Goal: Transaction & Acquisition: Purchase product/service

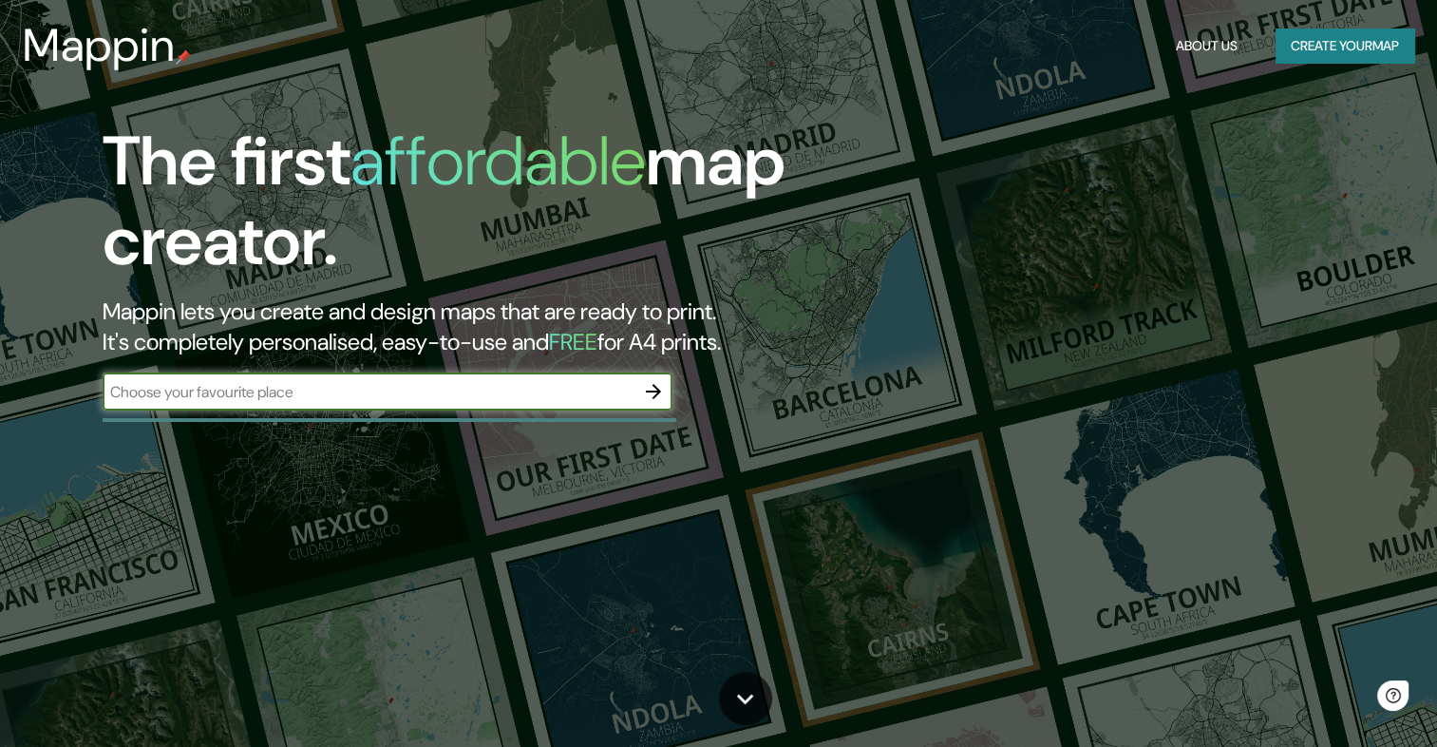
click at [448, 392] on input "text" at bounding box center [369, 392] width 532 height 22
paste input "19.935280, -97.954755C"
type input "19.935280, -97.954755C"
click at [654, 389] on icon "button" at bounding box center [653, 391] width 23 height 23
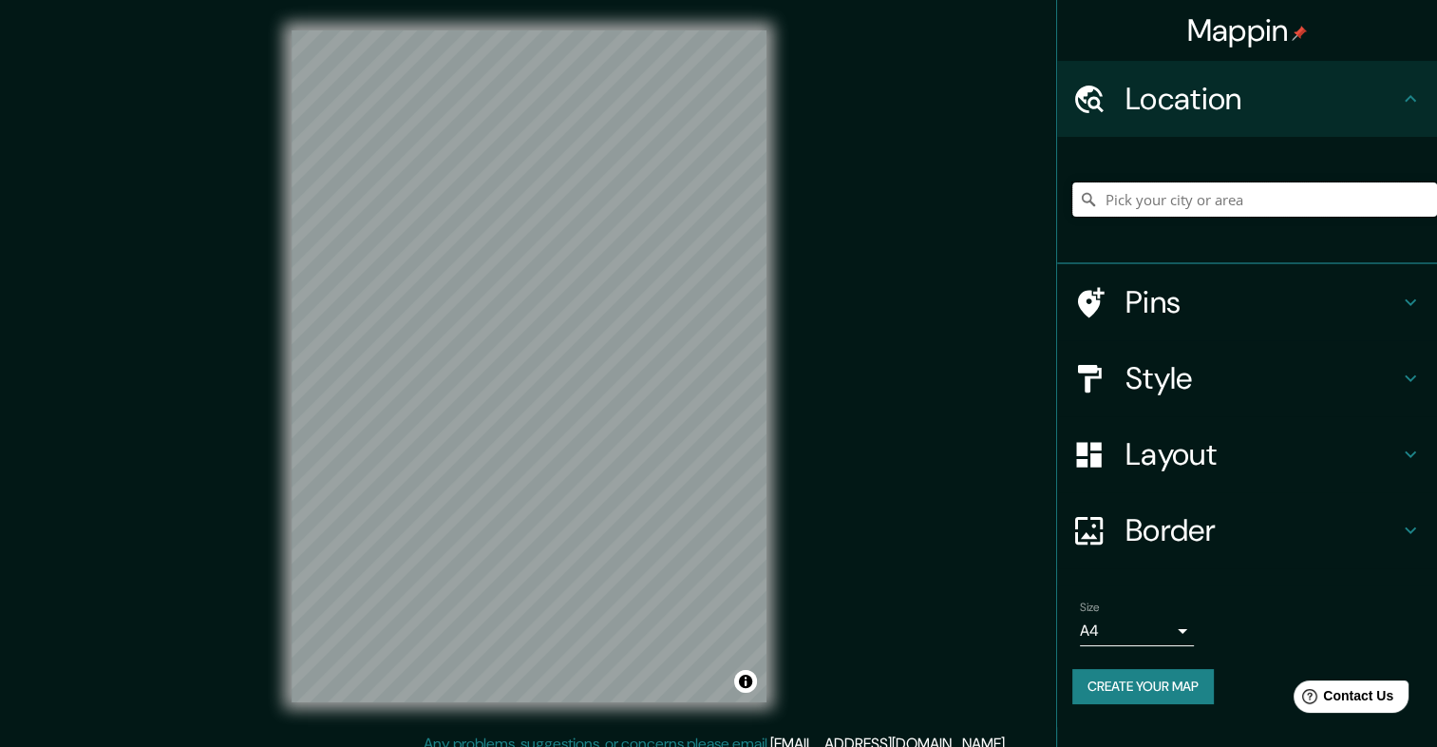
click at [1139, 203] on input "Pick your city or area" at bounding box center [1255, 199] width 365 height 34
paste input "19.935280, -97.954755C"
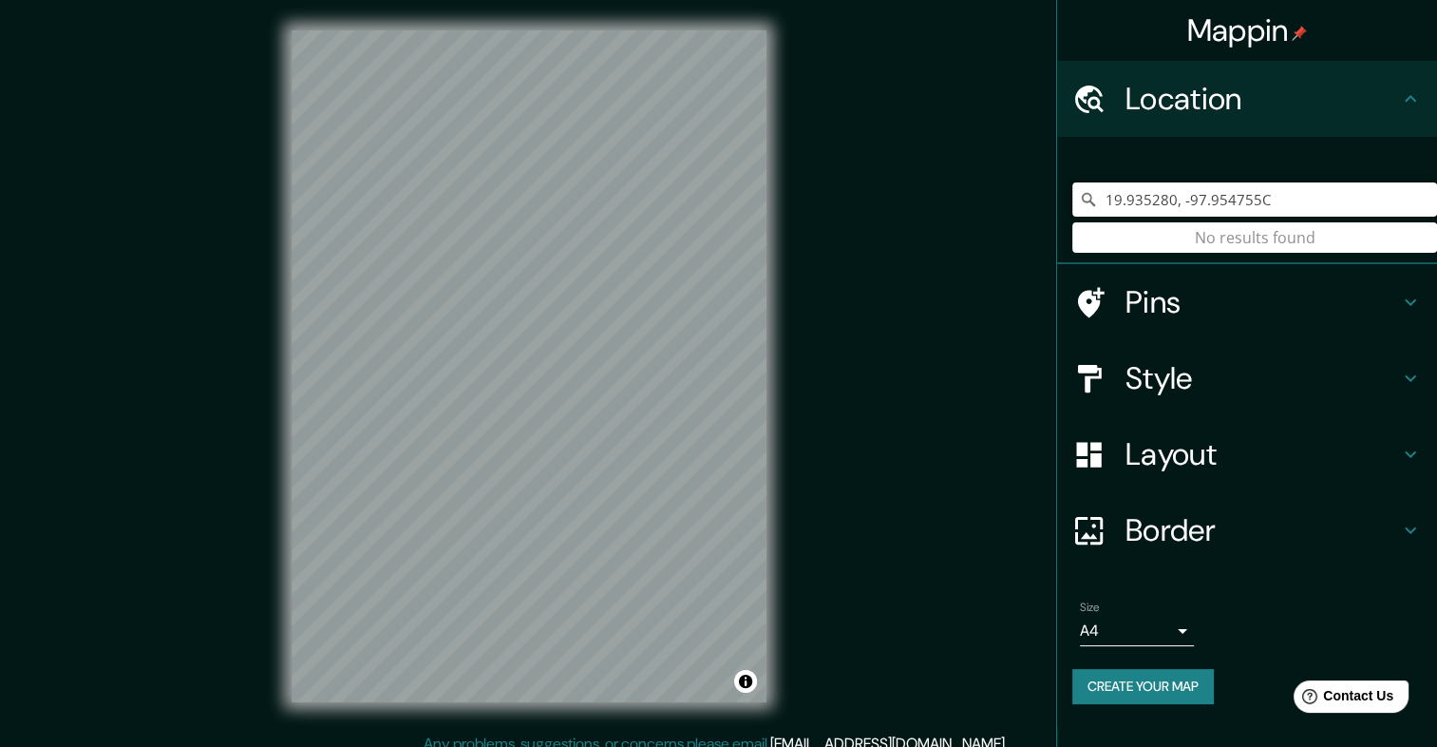
type input "19.935280, -97.954755C"
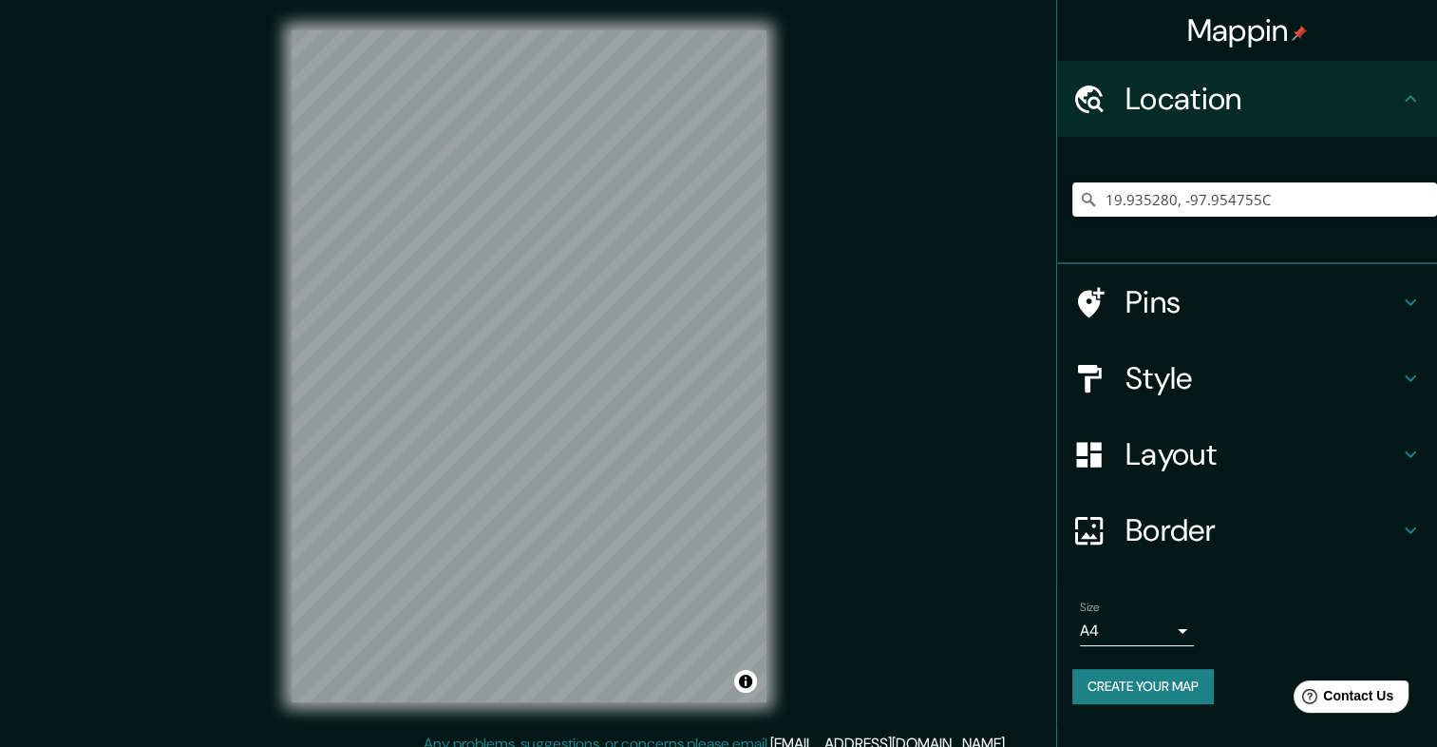
click at [1163, 250] on div "19.935280, -97.954755C No results found" at bounding box center [1247, 200] width 380 height 127
click at [1269, 207] on input "19.935280, -97.954755C" at bounding box center [1255, 199] width 365 height 34
drag, startPoint x: 1262, startPoint y: 199, endPoint x: 997, endPoint y: 241, distance: 267.5
click at [997, 241] on div "Mappin Location 19.935280, -97.954755C No results found Pins Style Layout Borde…" at bounding box center [718, 381] width 1437 height 763
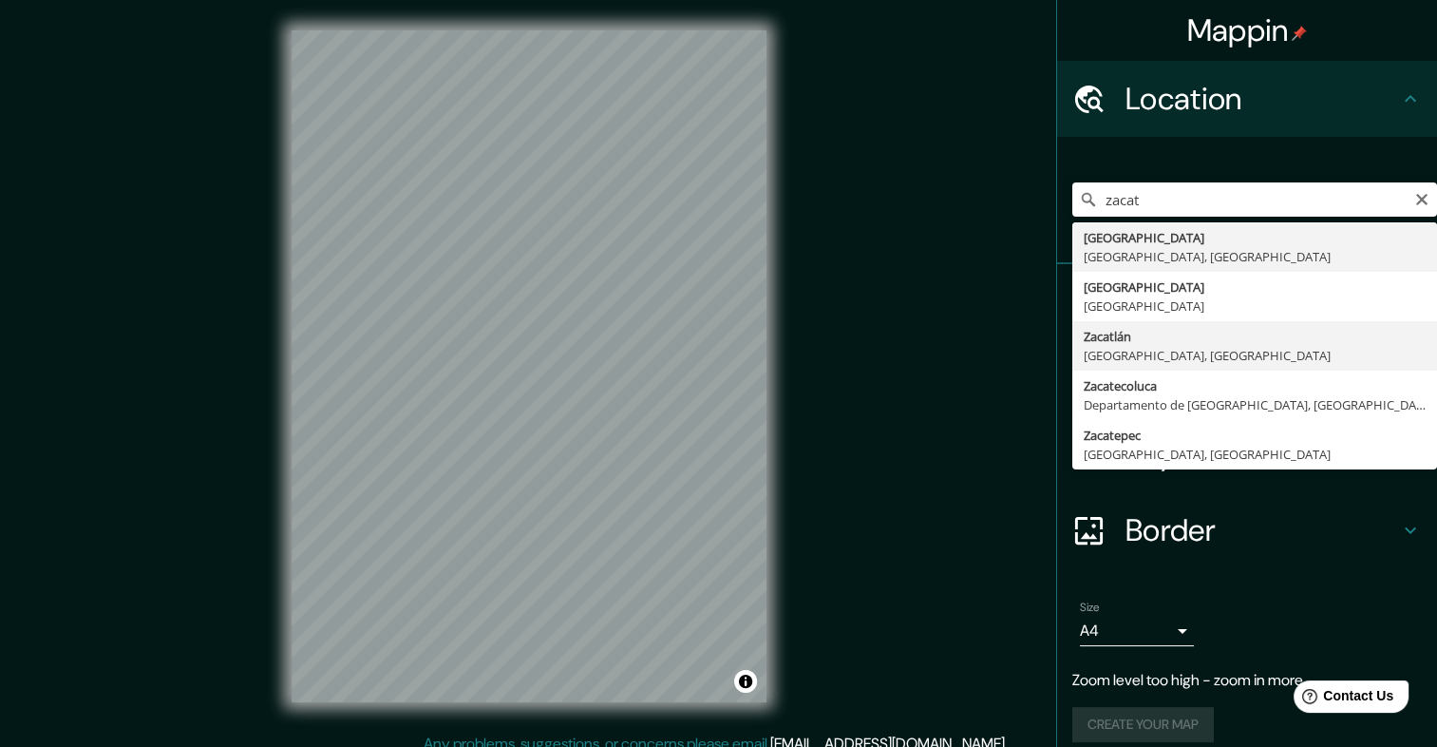
type input "Zacatlán, Puebla, México"
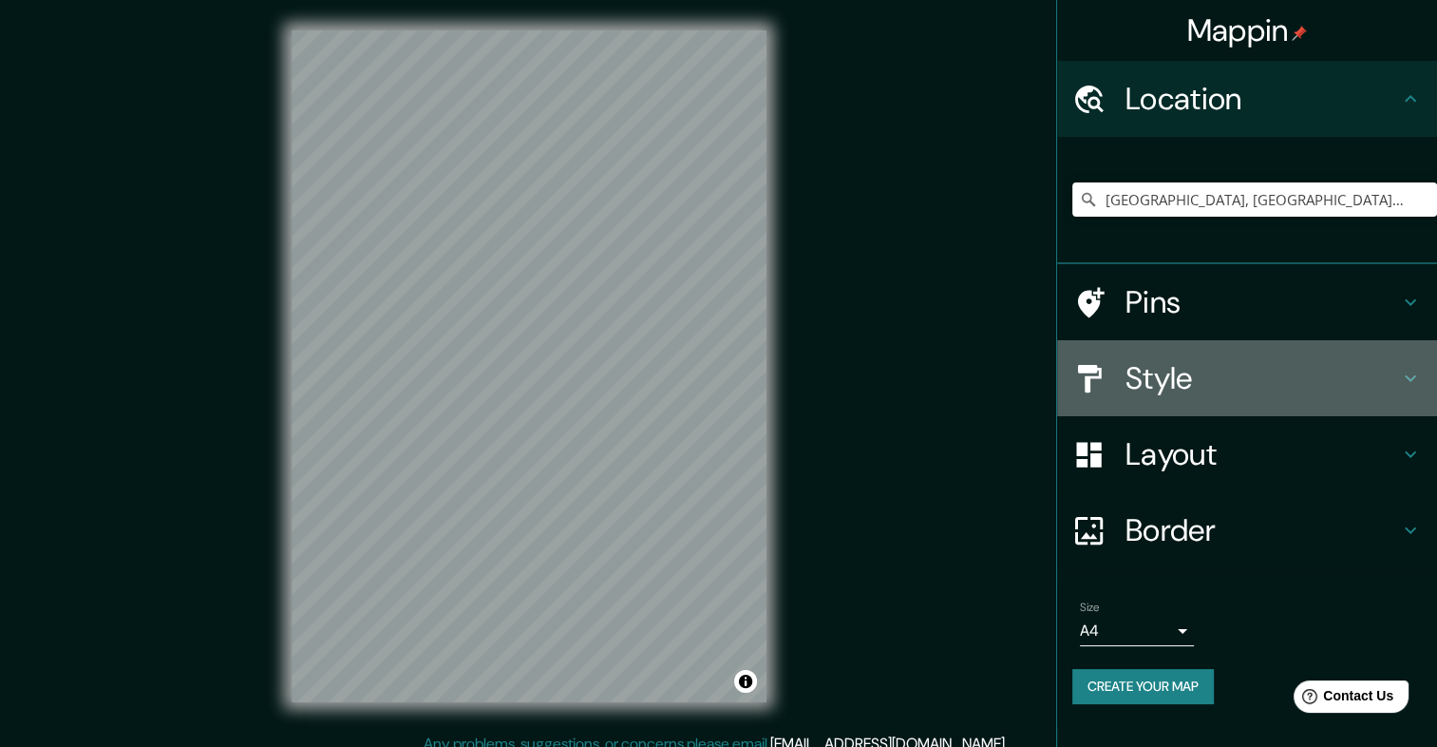
click at [1415, 382] on icon at bounding box center [1410, 378] width 23 height 23
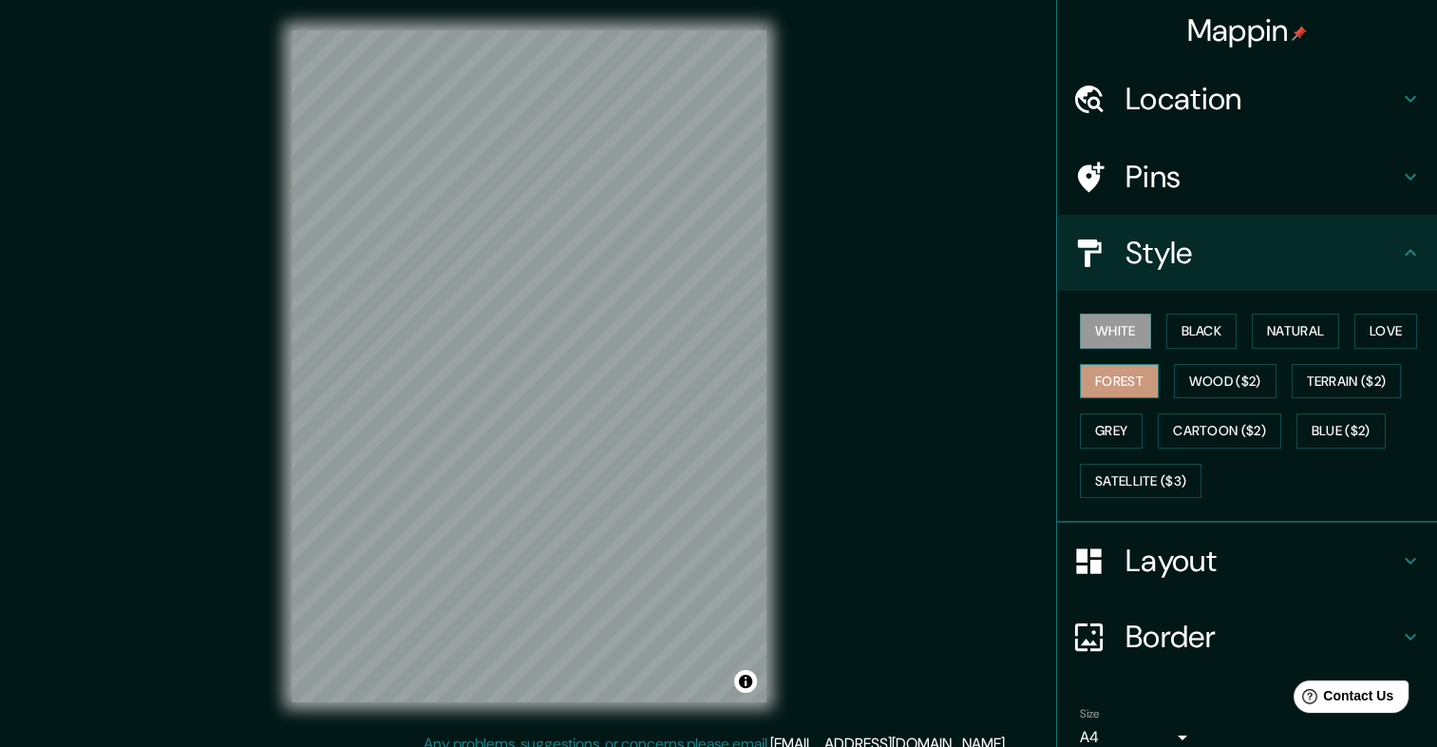
click at [1096, 382] on button "Forest" at bounding box center [1119, 381] width 79 height 35
click at [1310, 332] on button "Natural" at bounding box center [1295, 330] width 87 height 35
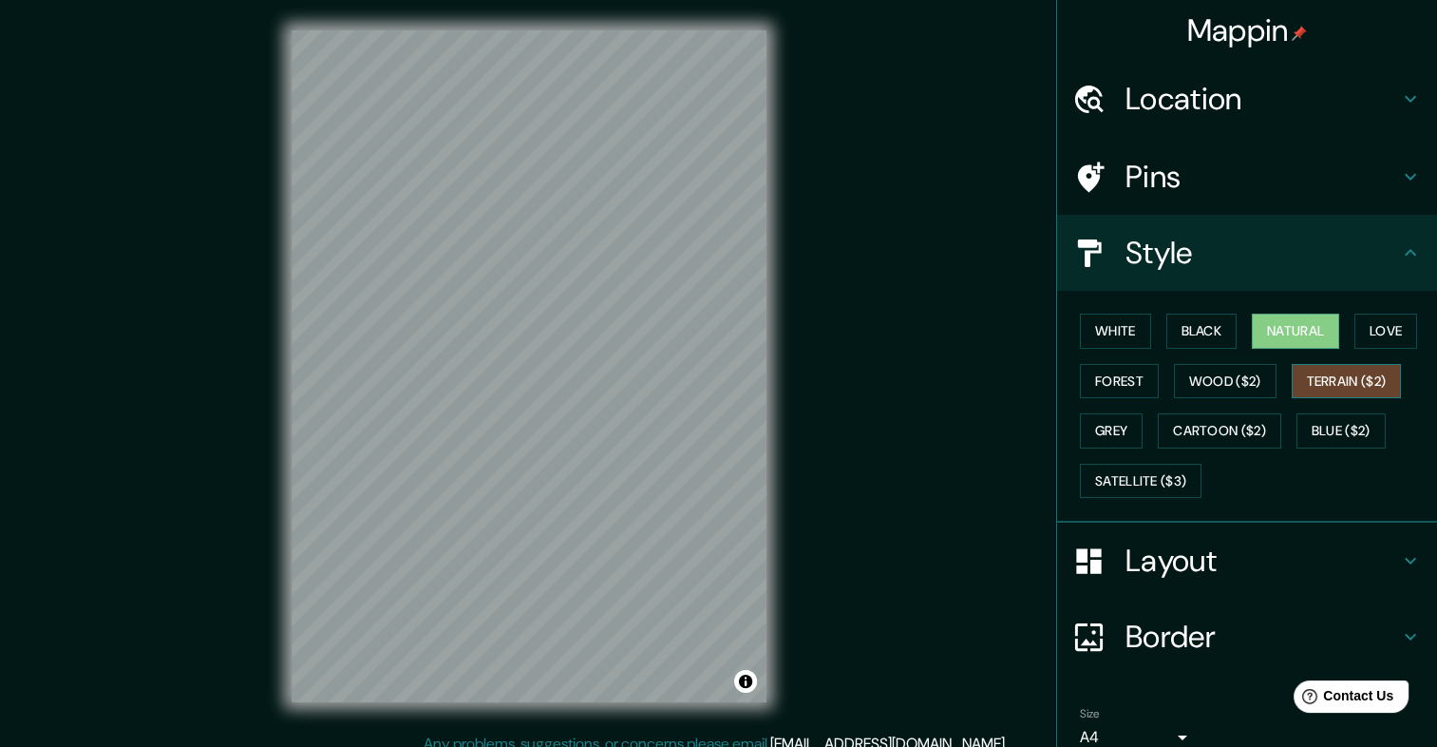
click at [1328, 382] on button "Terrain ($2)" at bounding box center [1347, 381] width 110 height 35
click at [1108, 427] on button "Grey" at bounding box center [1111, 430] width 63 height 35
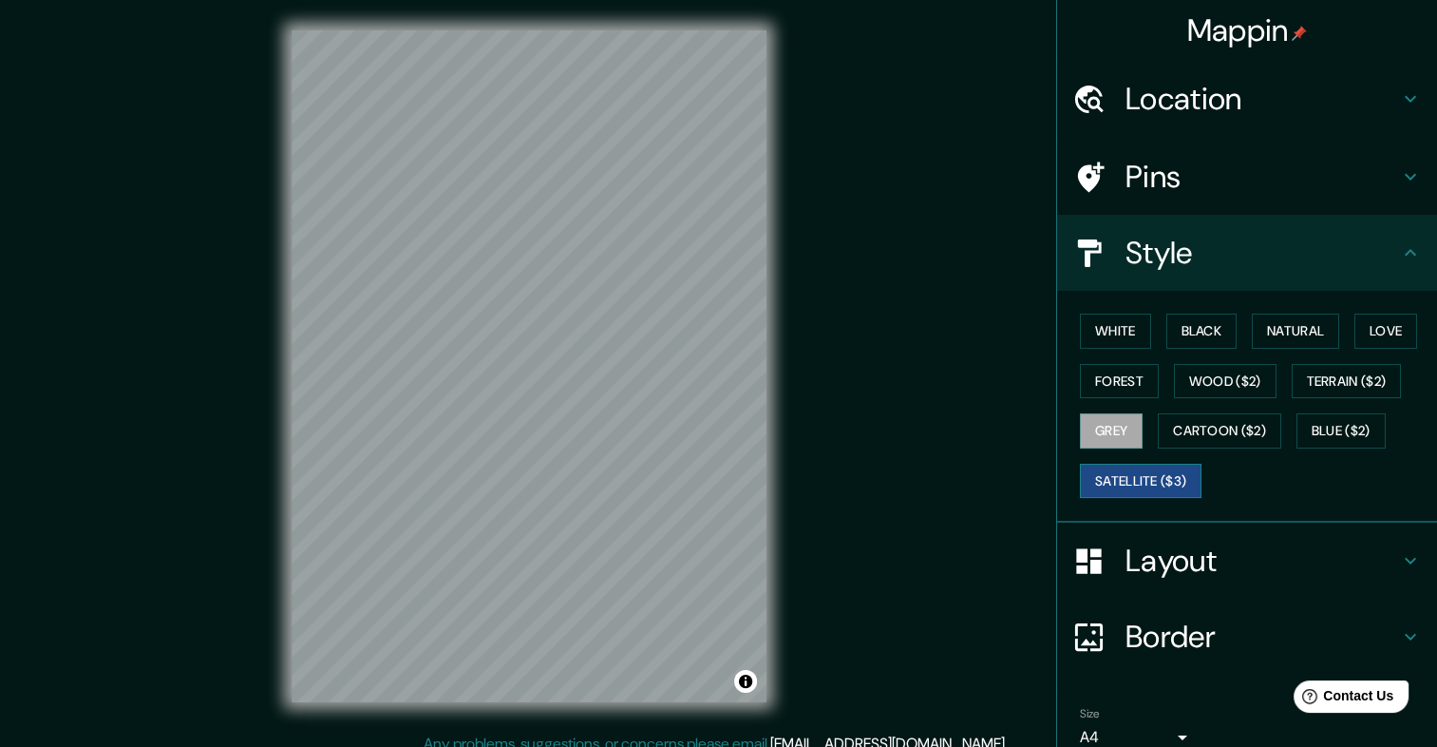
click at [1121, 481] on button "Satellite ($3)" at bounding box center [1141, 481] width 122 height 35
click at [1349, 415] on button "Blue ($2)" at bounding box center [1341, 430] width 89 height 35
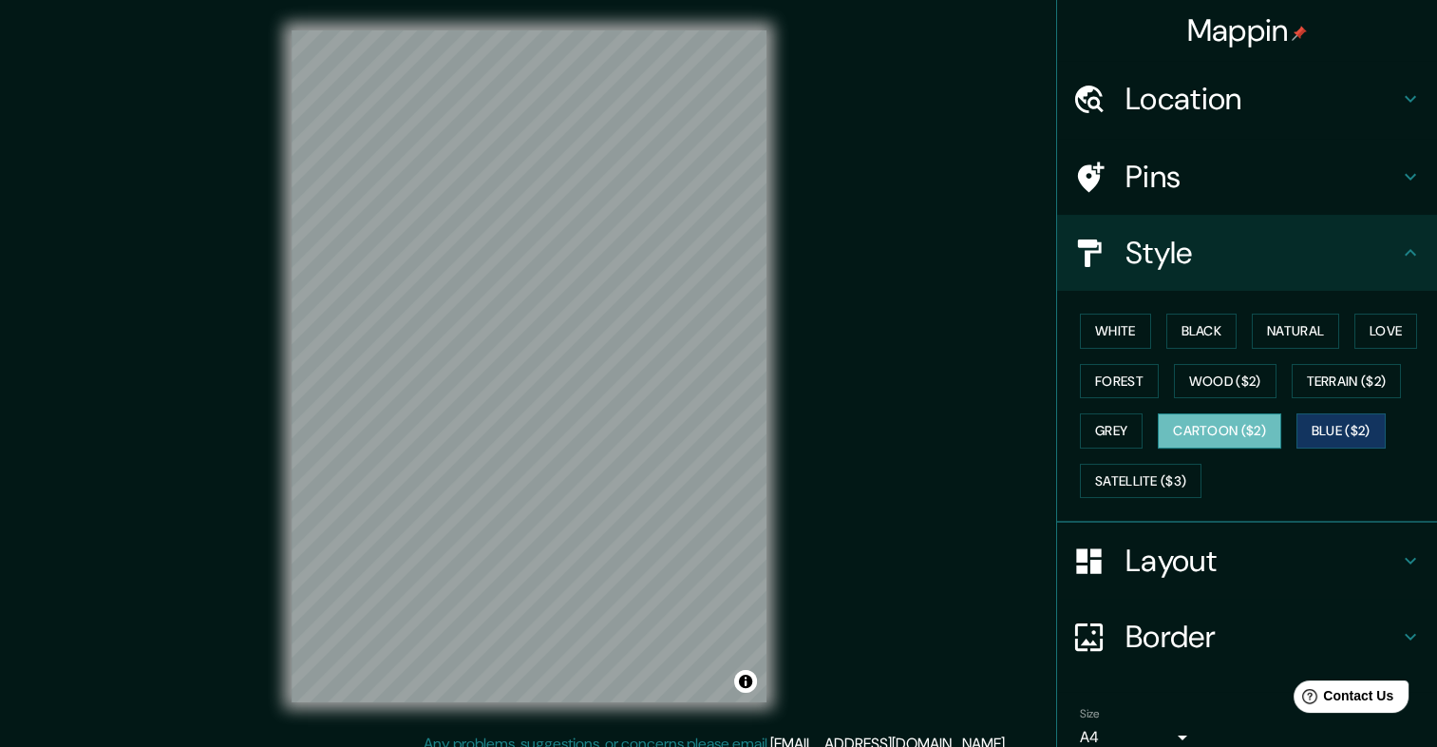
click at [1225, 430] on button "Cartoon ($2)" at bounding box center [1219, 430] width 123 height 35
click at [1310, 375] on button "Terrain ($2)" at bounding box center [1347, 381] width 110 height 35
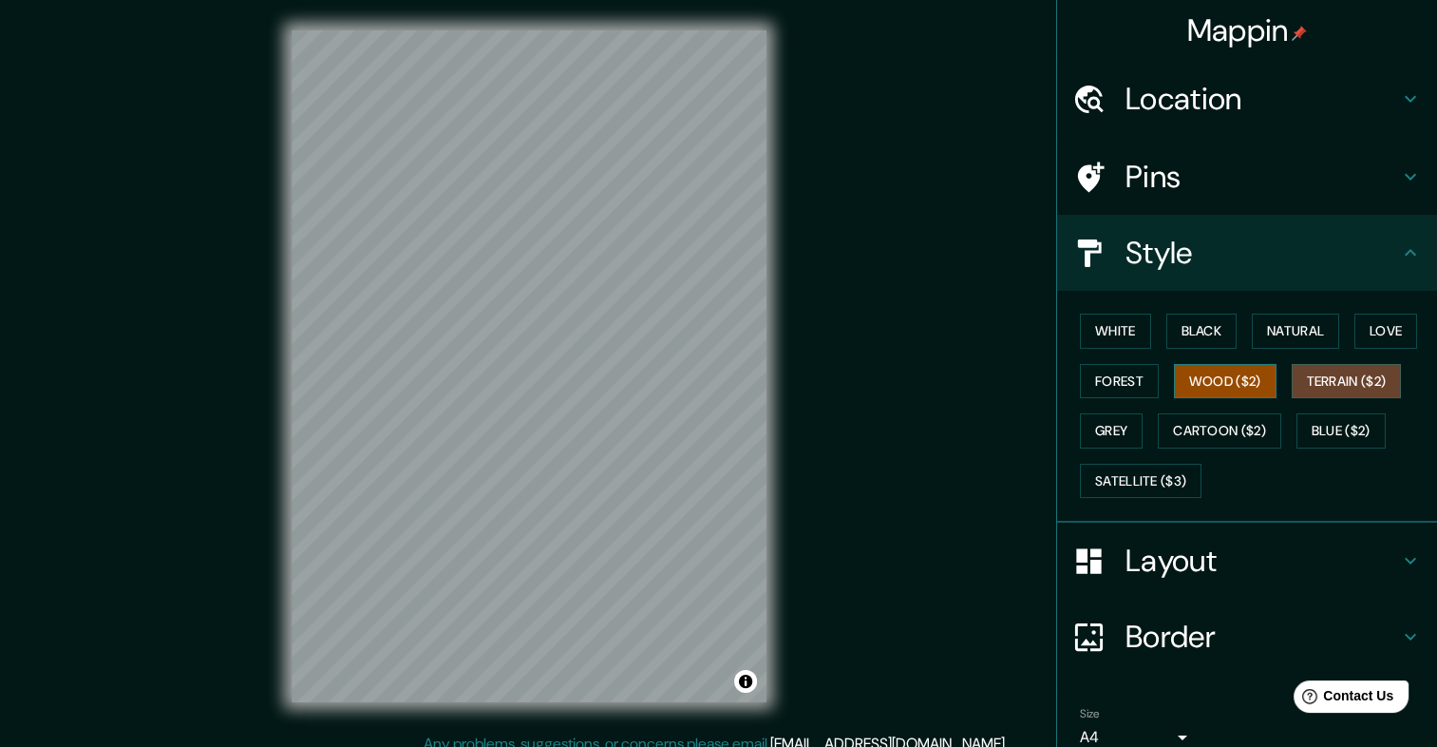
click at [1236, 381] on button "Wood ($2)" at bounding box center [1225, 381] width 103 height 35
click at [1099, 377] on button "Forest" at bounding box center [1119, 381] width 79 height 35
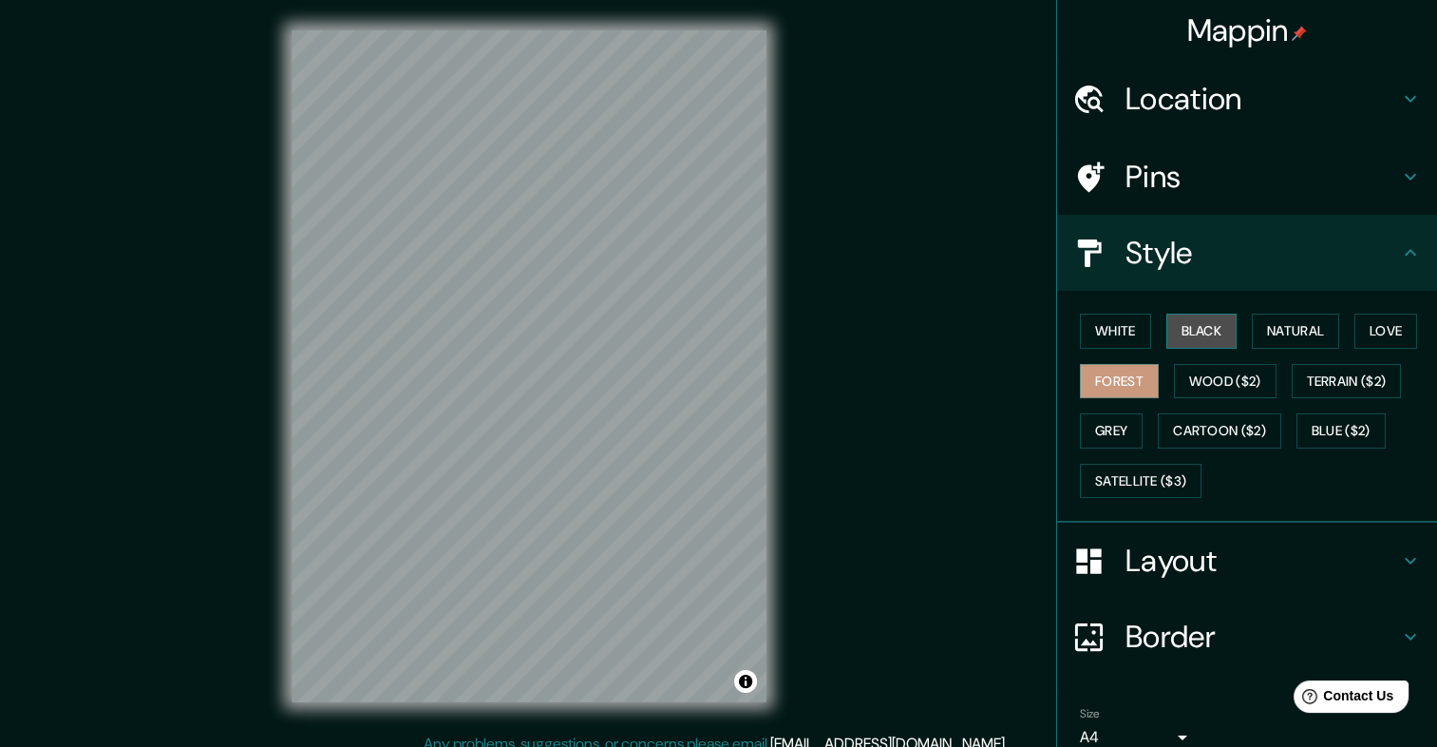
click at [1181, 318] on button "Black" at bounding box center [1202, 330] width 71 height 35
click at [1265, 321] on button "Natural" at bounding box center [1295, 330] width 87 height 35
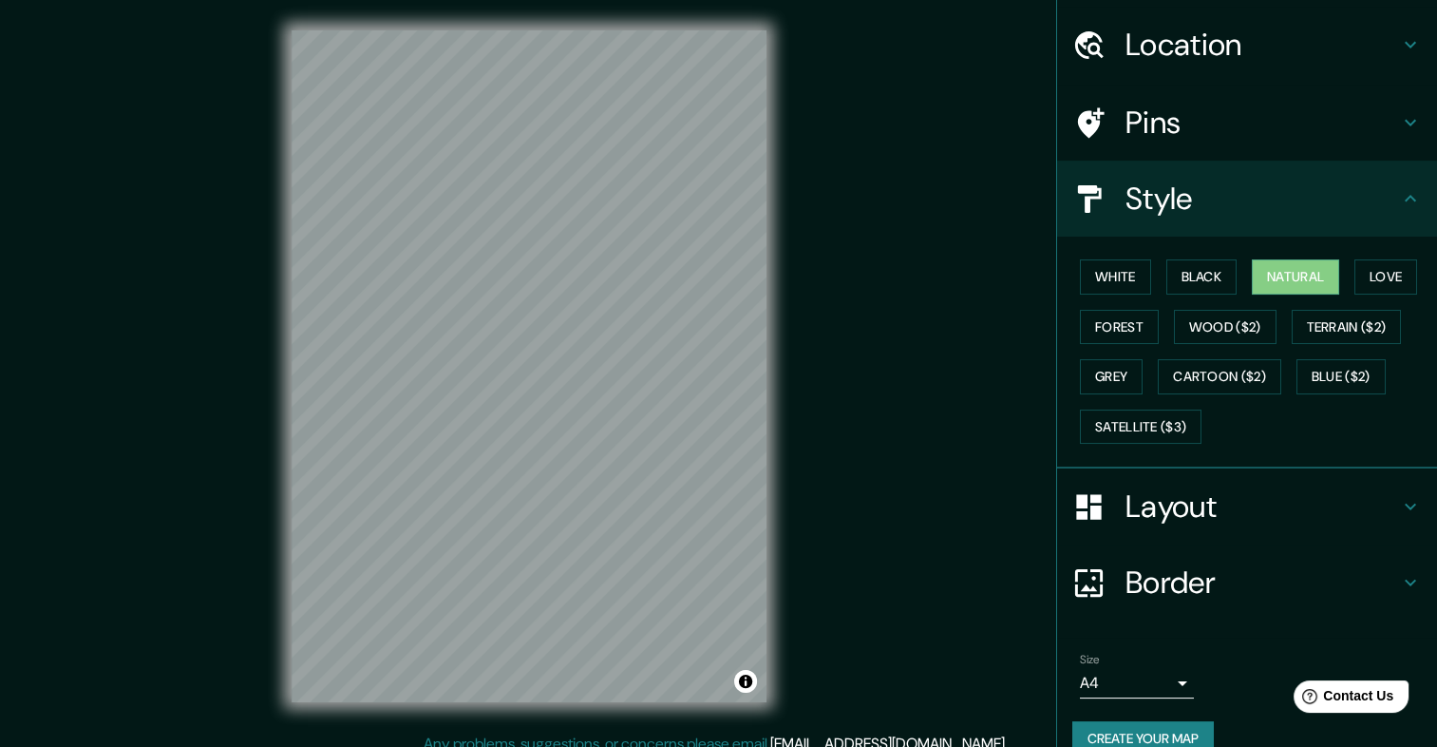
scroll to position [84, 0]
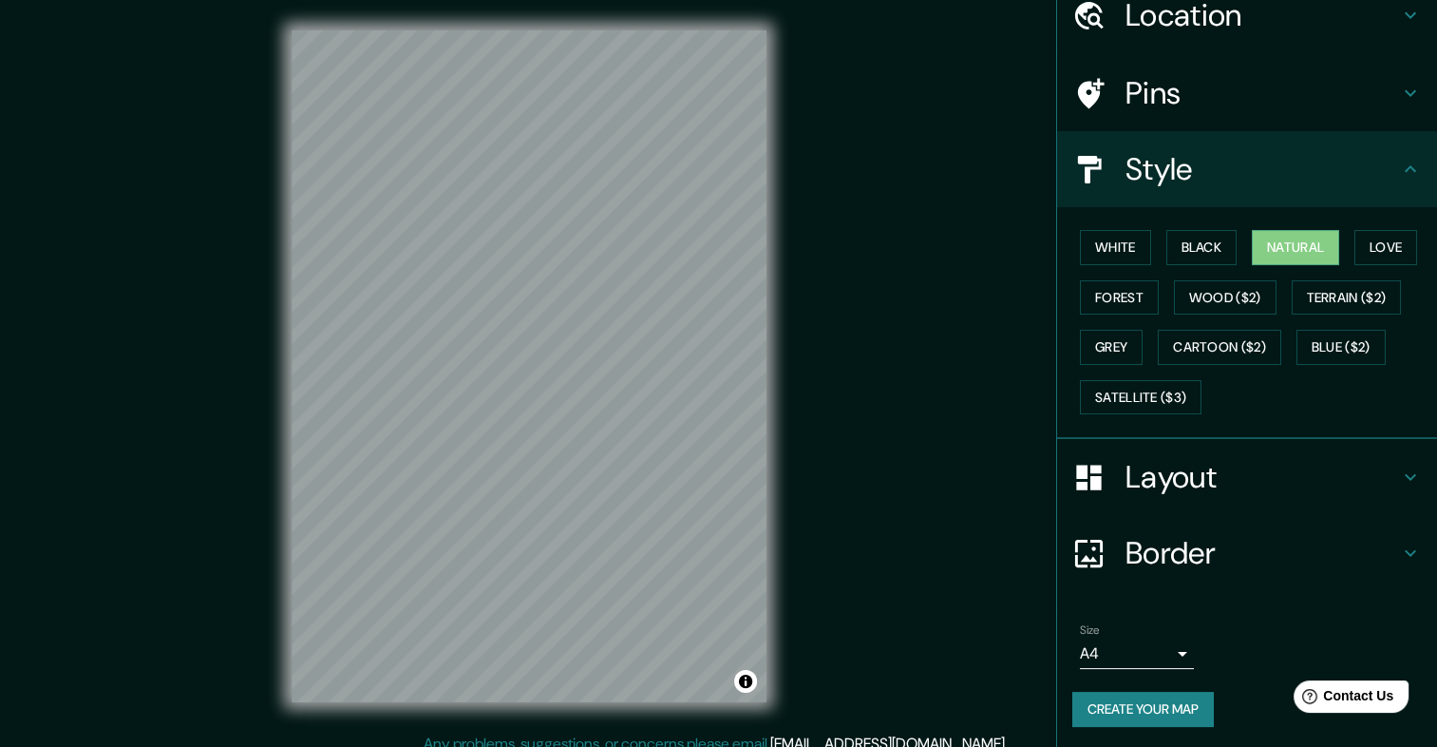
click at [1152, 101] on h4 "Pins" at bounding box center [1263, 93] width 274 height 38
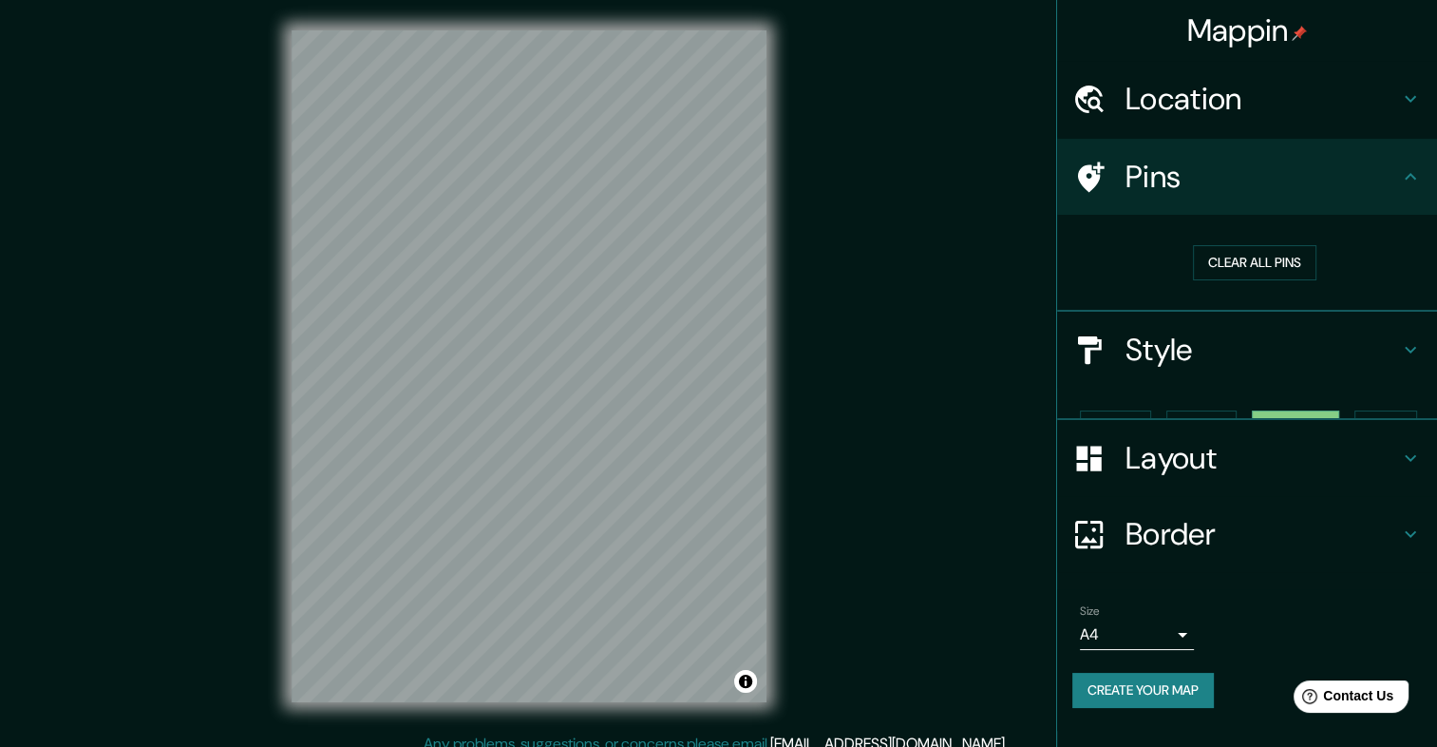
scroll to position [0, 0]
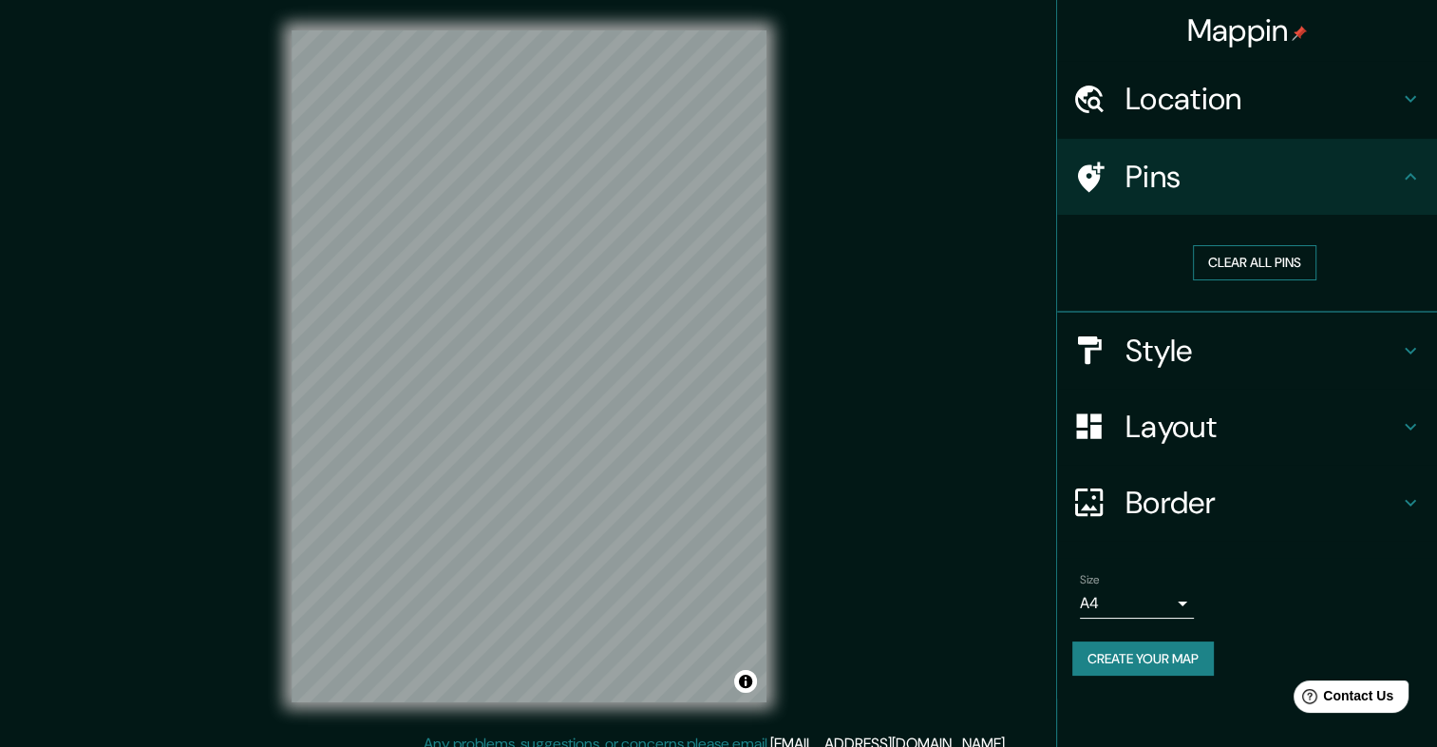
click at [1237, 269] on button "Clear all pins" at bounding box center [1254, 262] width 123 height 35
click at [1214, 257] on button "Clear all pins" at bounding box center [1254, 262] width 123 height 35
click at [1221, 259] on button "Clear all pins" at bounding box center [1254, 262] width 123 height 35
click at [1220, 256] on button "Clear all pins" at bounding box center [1254, 262] width 123 height 35
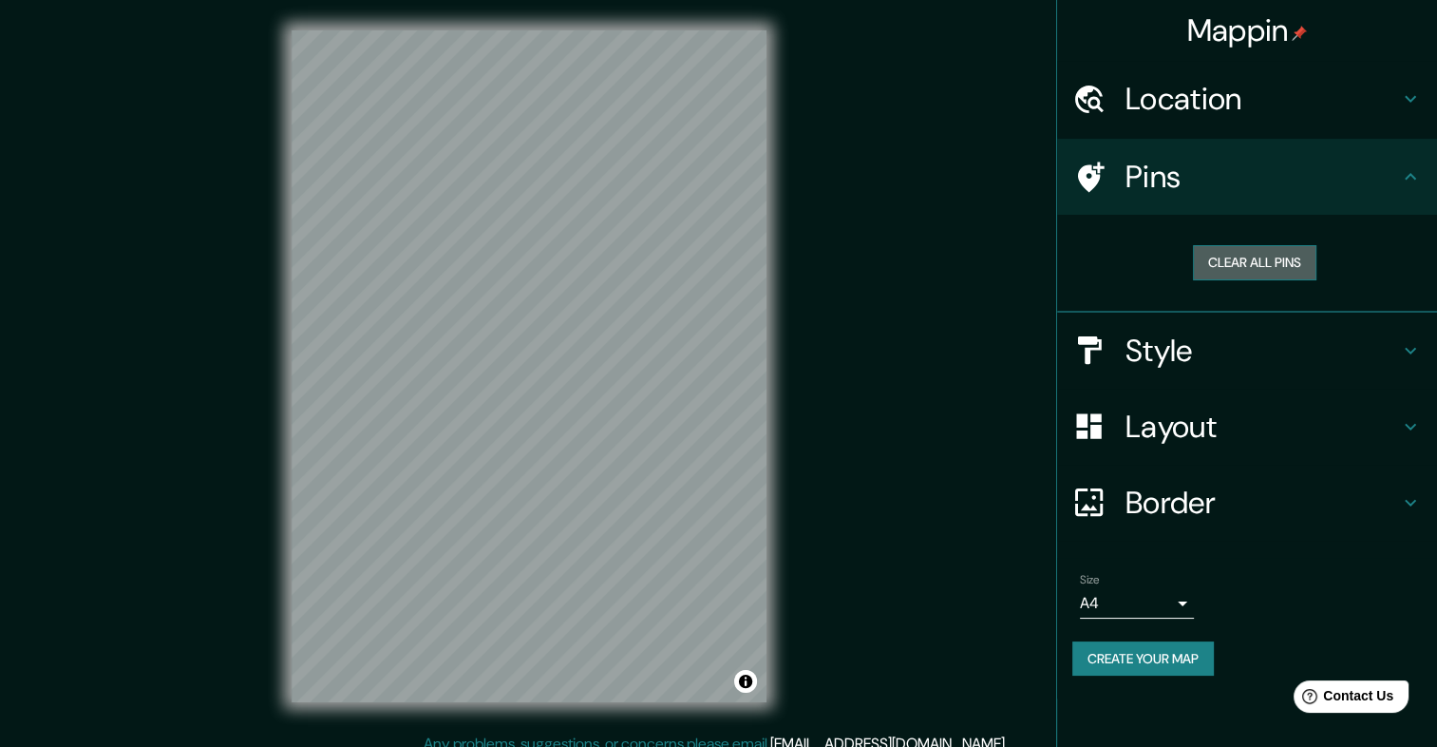
click at [1220, 256] on button "Clear all pins" at bounding box center [1254, 262] width 123 height 35
click at [458, 396] on div at bounding box center [462, 398] width 15 height 15
click at [387, 229] on div at bounding box center [389, 229] width 15 height 15
click at [1167, 425] on h4 "Layout" at bounding box center [1263, 427] width 274 height 38
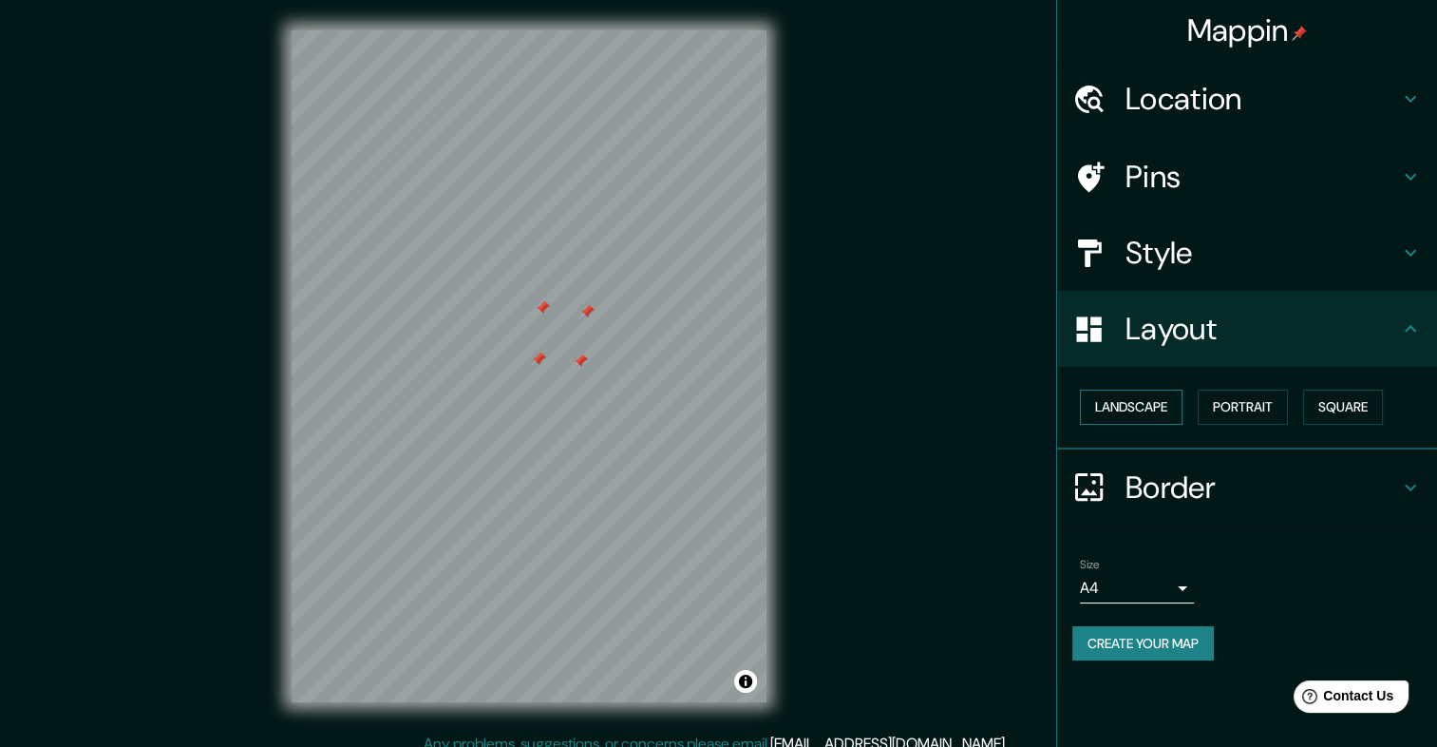
click at [1152, 405] on button "Landscape" at bounding box center [1131, 406] width 103 height 35
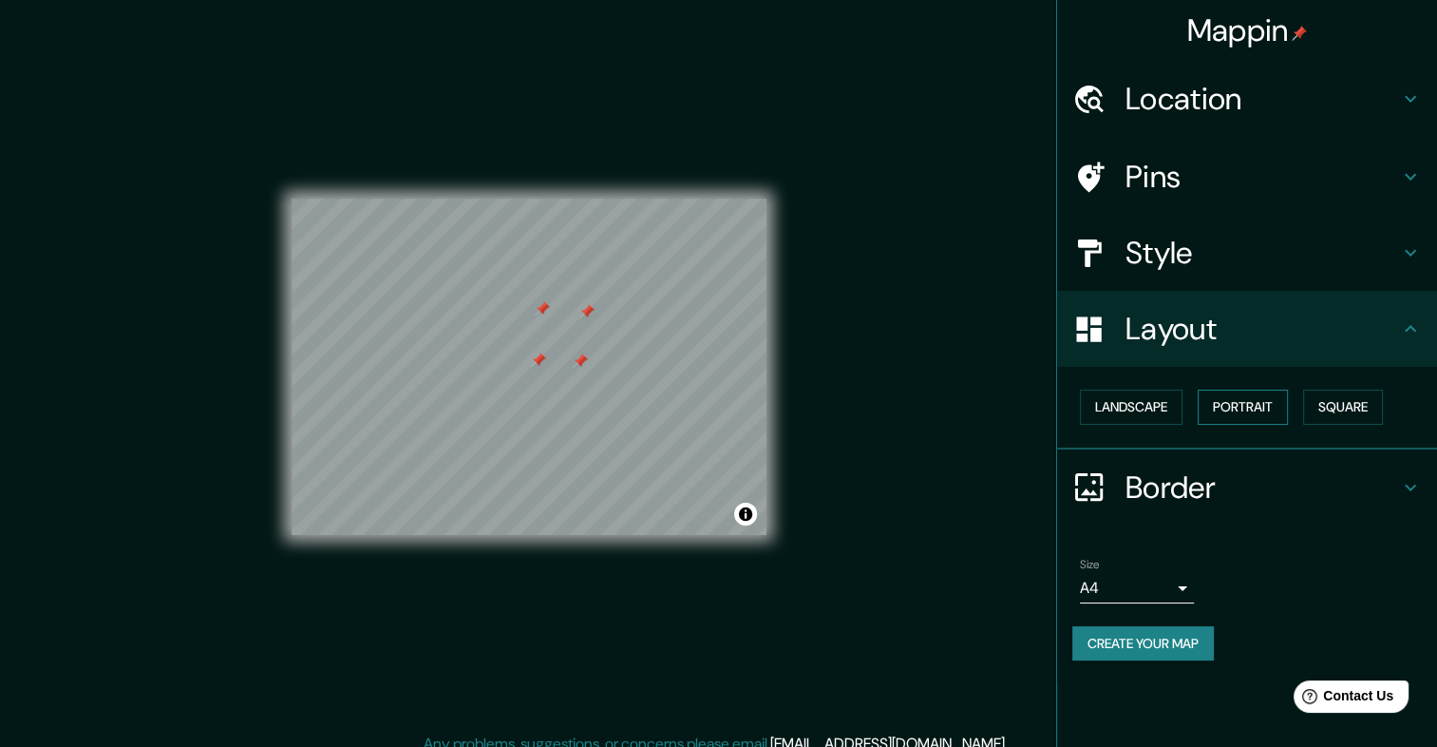
click at [1243, 404] on button "Portrait" at bounding box center [1243, 406] width 90 height 35
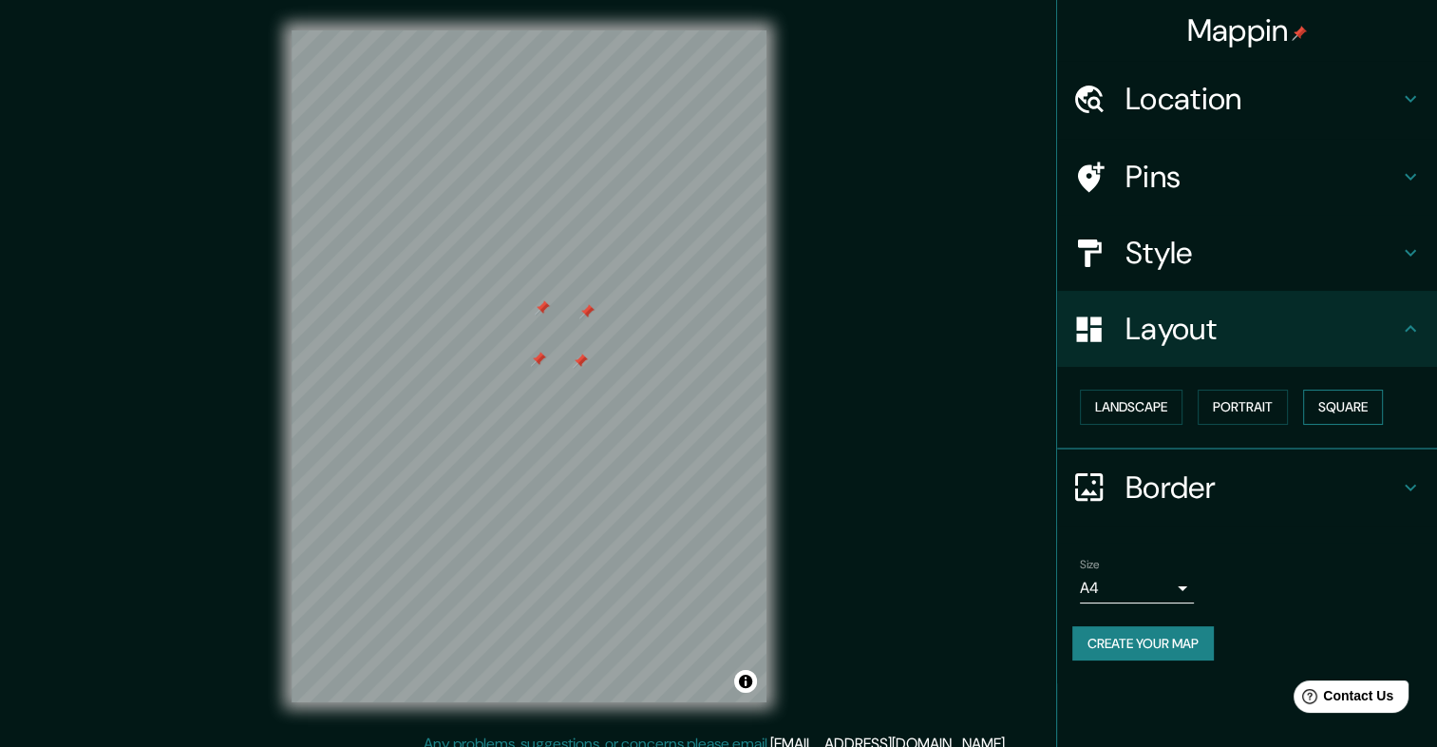
click at [1350, 394] on button "Square" at bounding box center [1343, 406] width 80 height 35
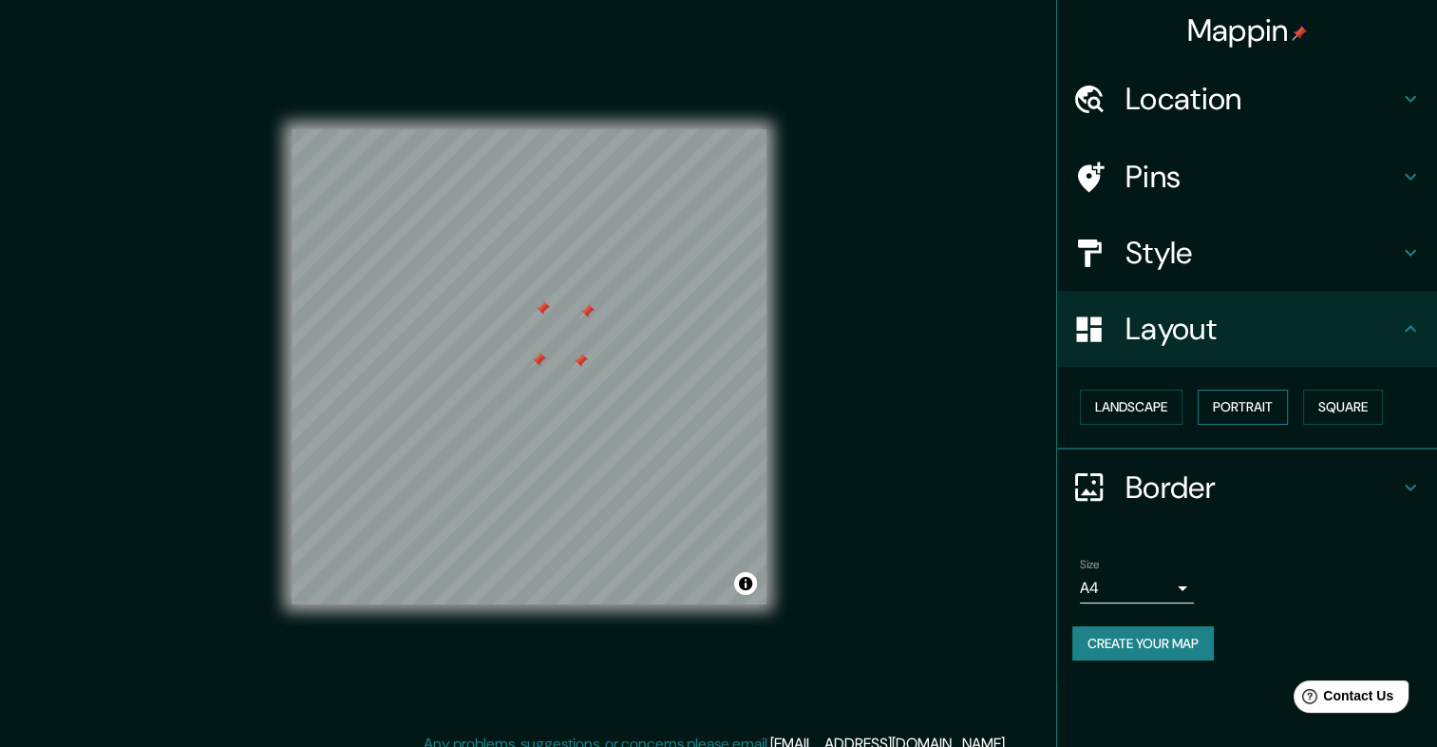
click at [1272, 405] on button "Portrait" at bounding box center [1243, 406] width 90 height 35
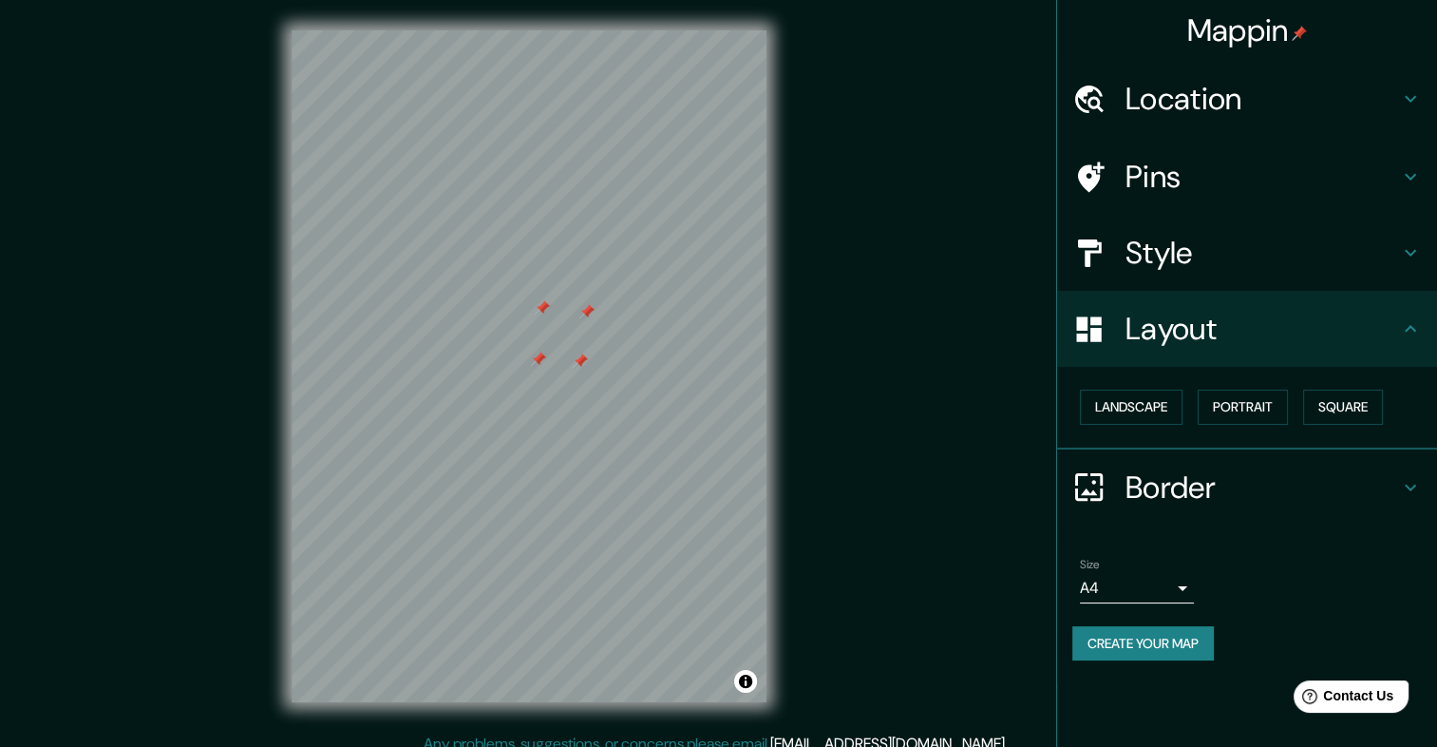
click at [1145, 252] on h4 "Style" at bounding box center [1263, 253] width 274 height 38
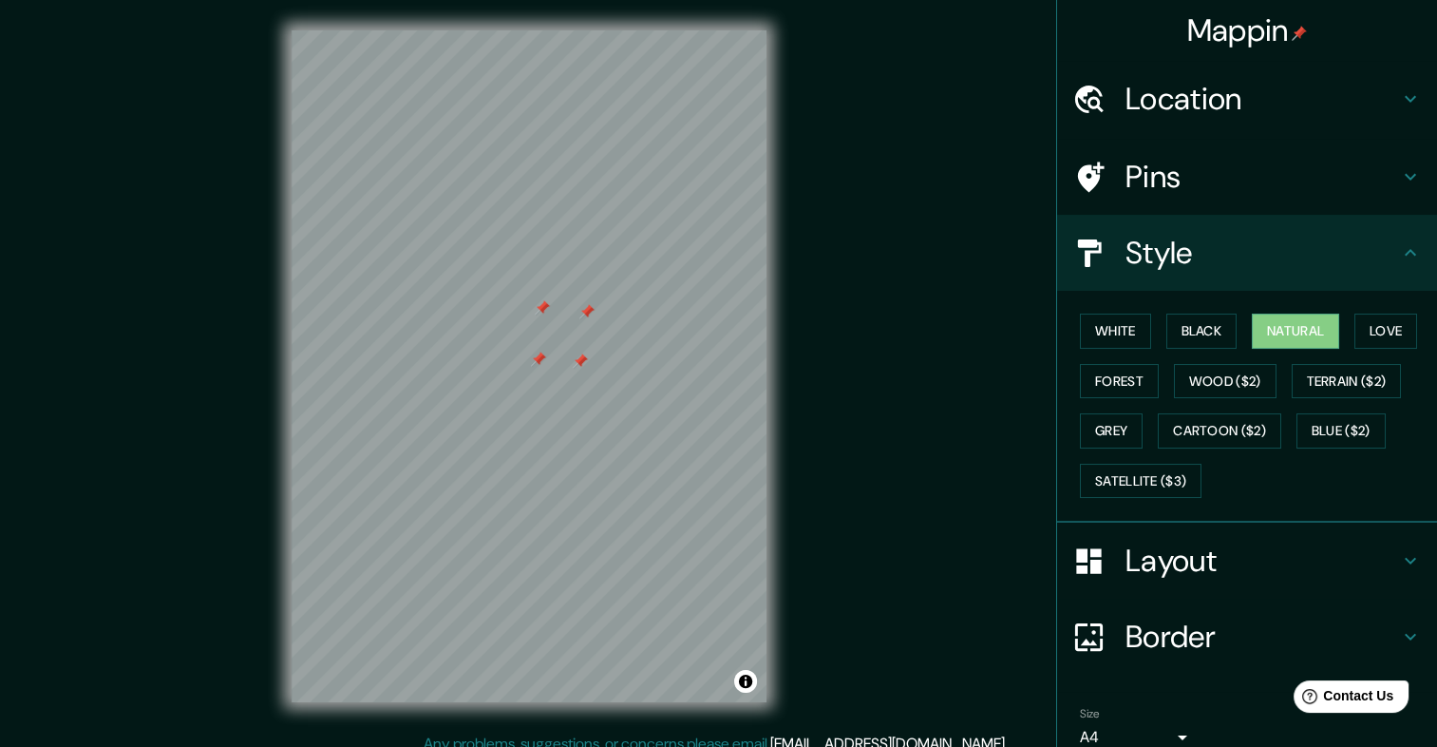
click at [1126, 167] on h4 "Pins" at bounding box center [1263, 177] width 274 height 38
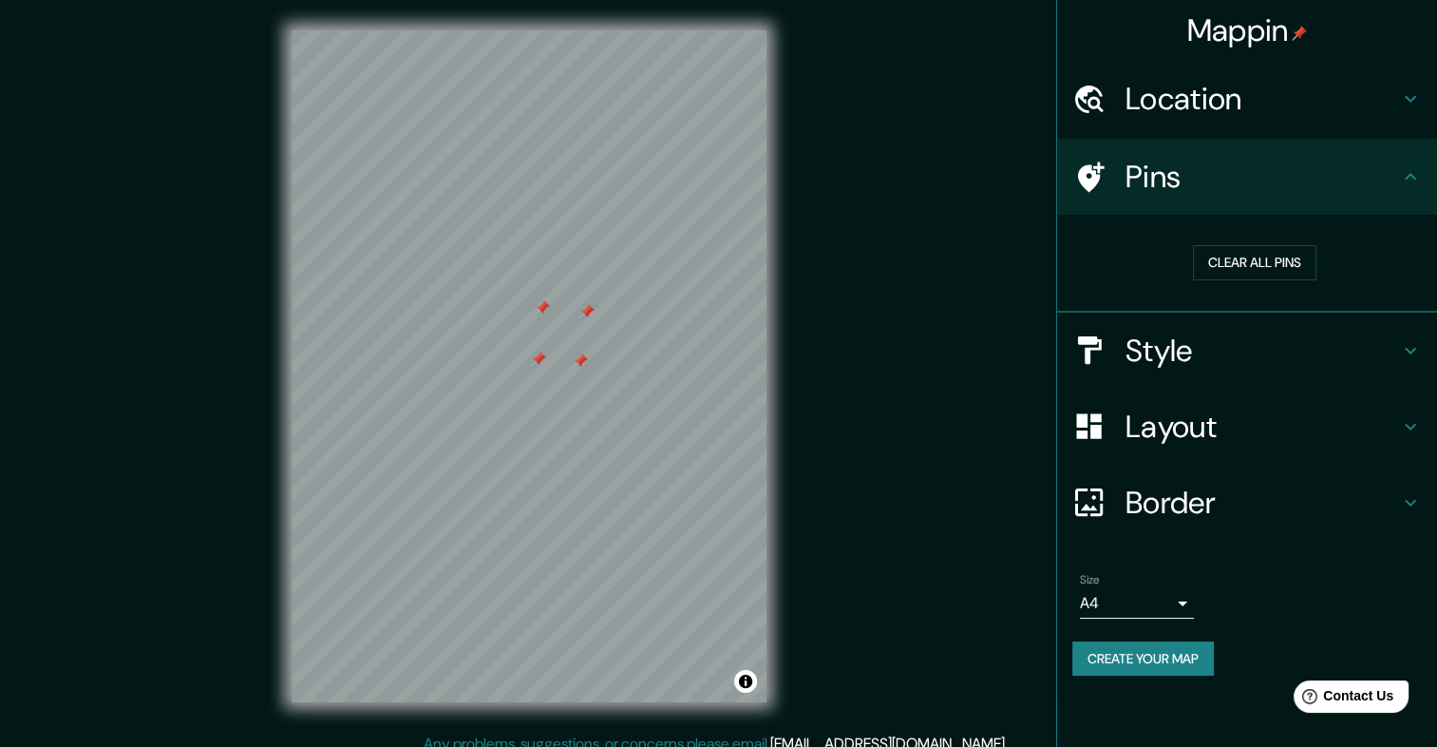
click at [1137, 99] on h4 "Location" at bounding box center [1263, 99] width 274 height 38
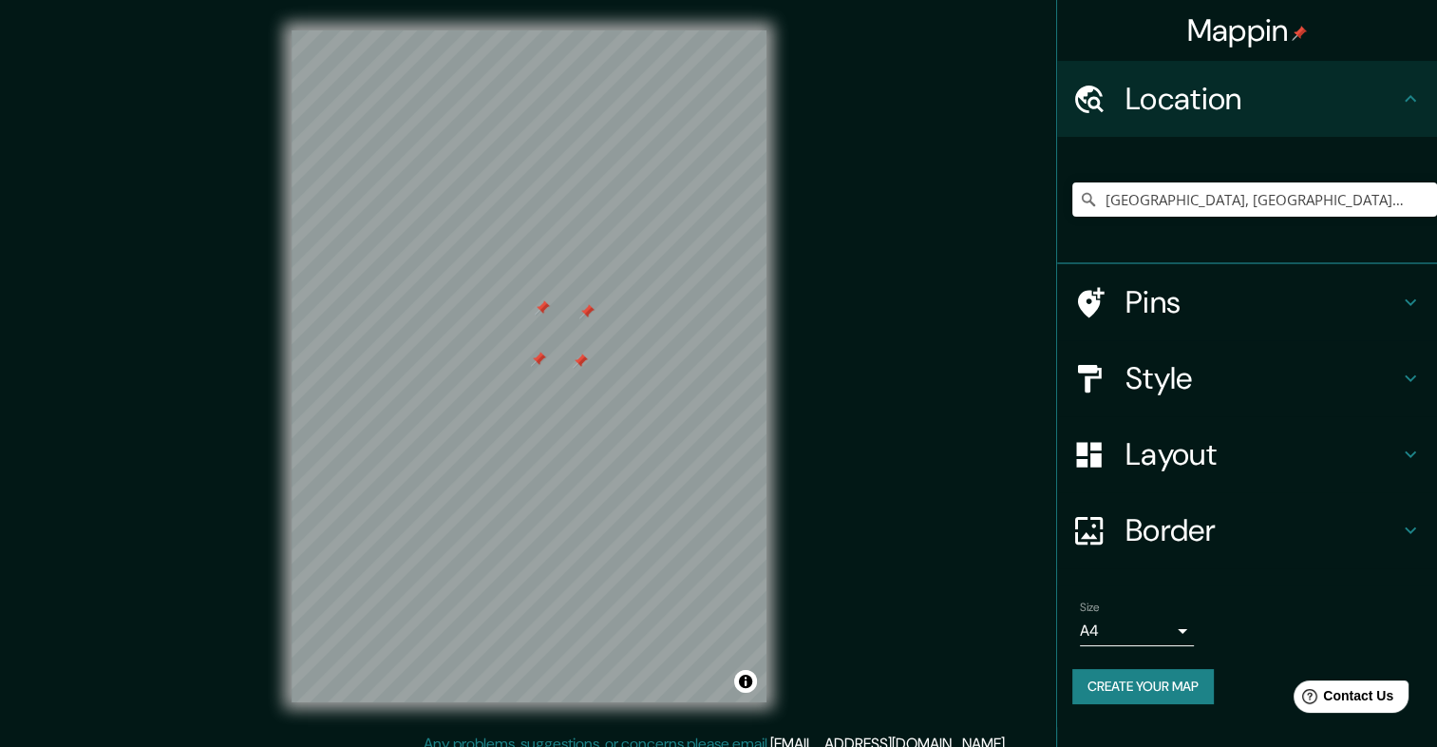
click at [1151, 519] on h4 "Border" at bounding box center [1263, 530] width 274 height 38
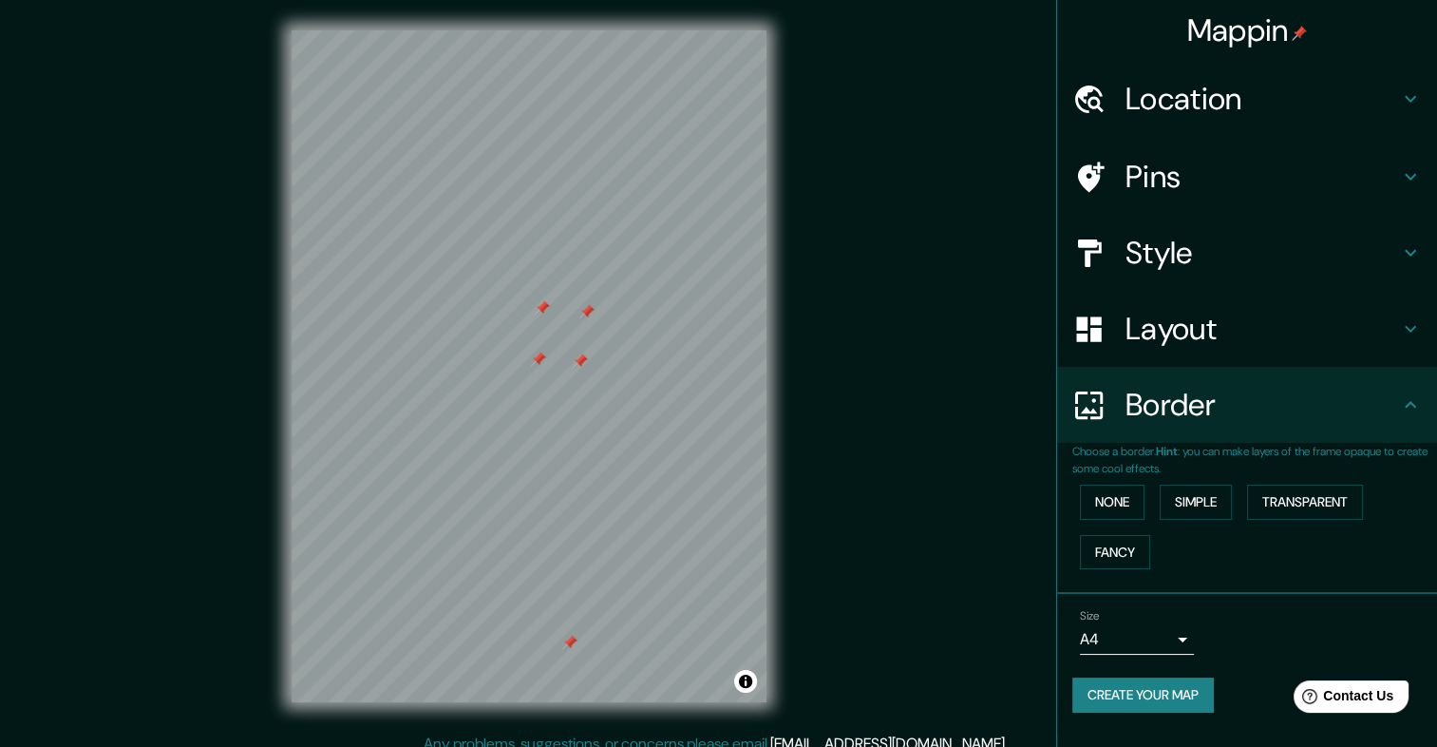
click at [570, 648] on div at bounding box center [569, 642] width 15 height 15
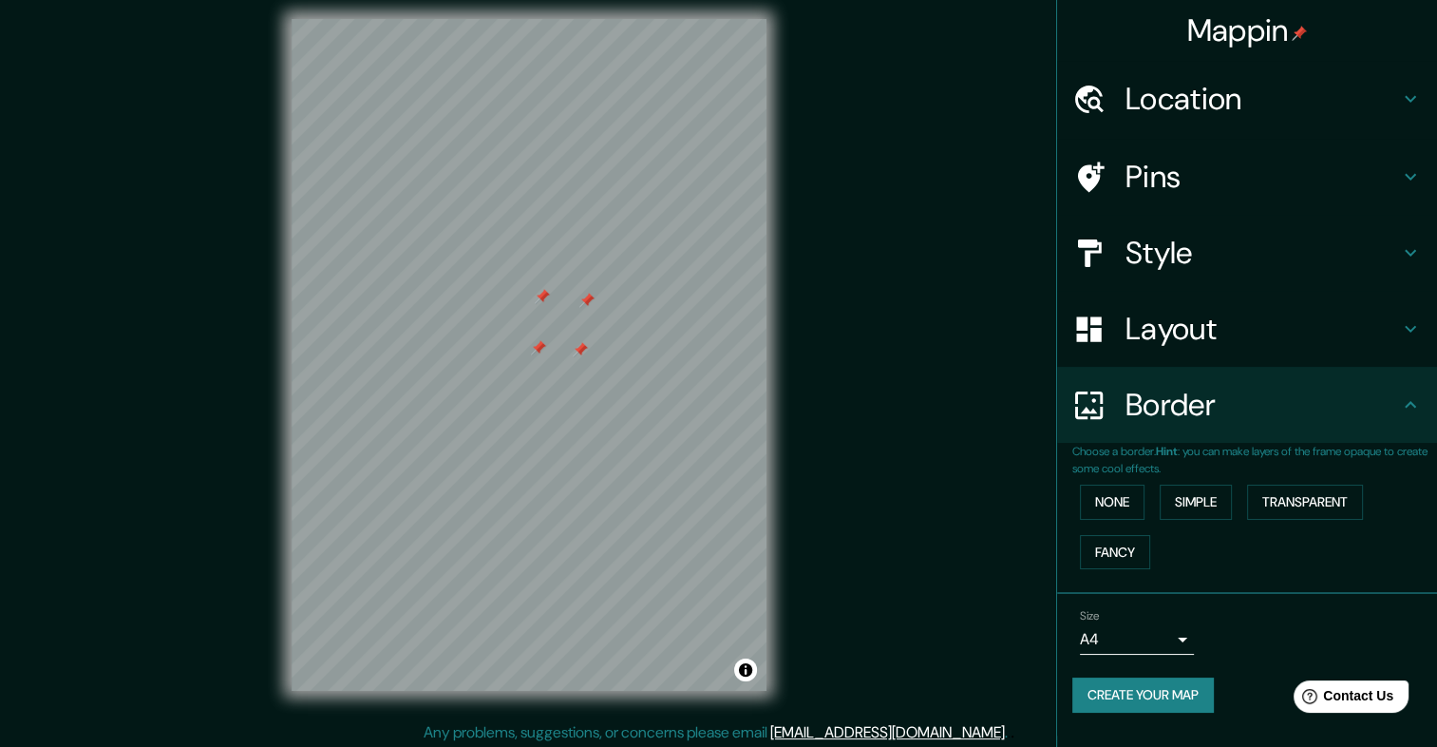
scroll to position [16, 0]
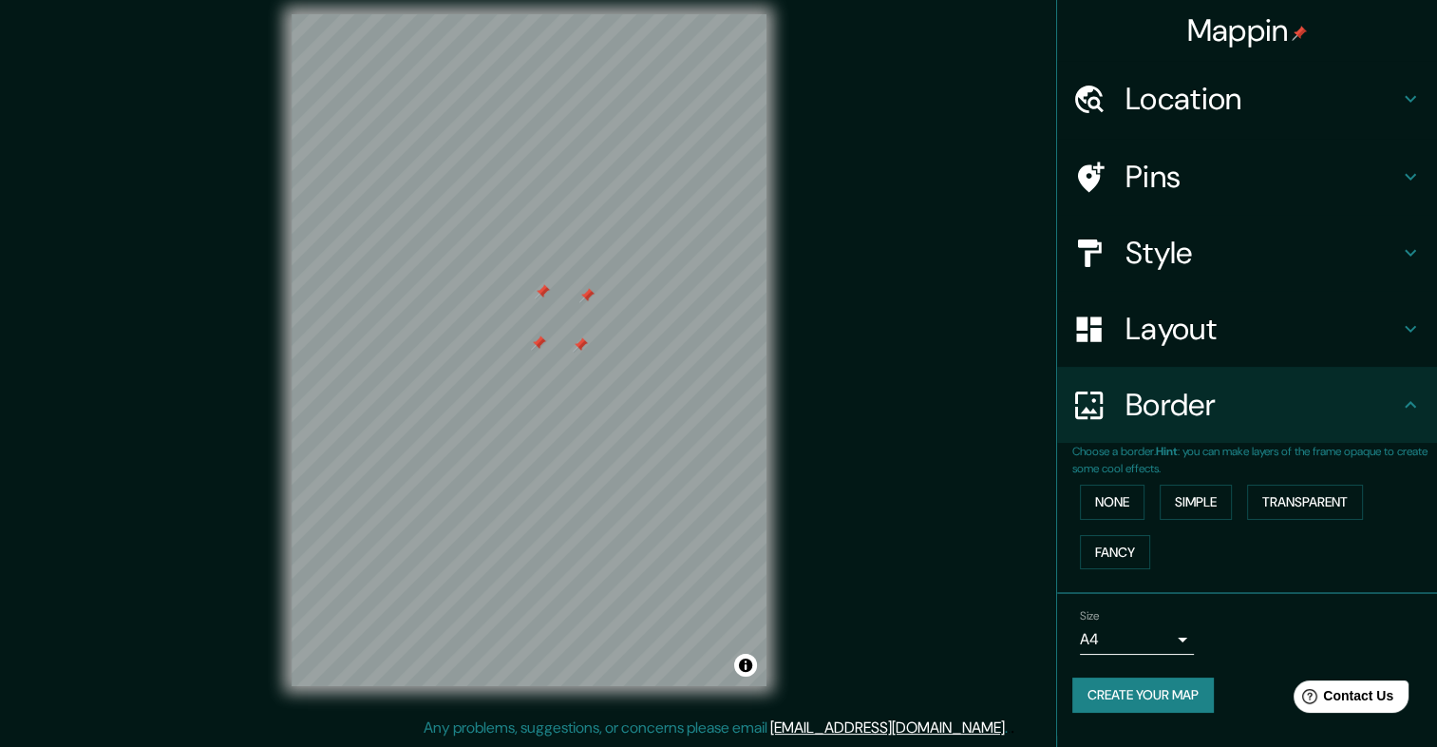
click at [1124, 693] on button "Create your map" at bounding box center [1144, 694] width 142 height 35
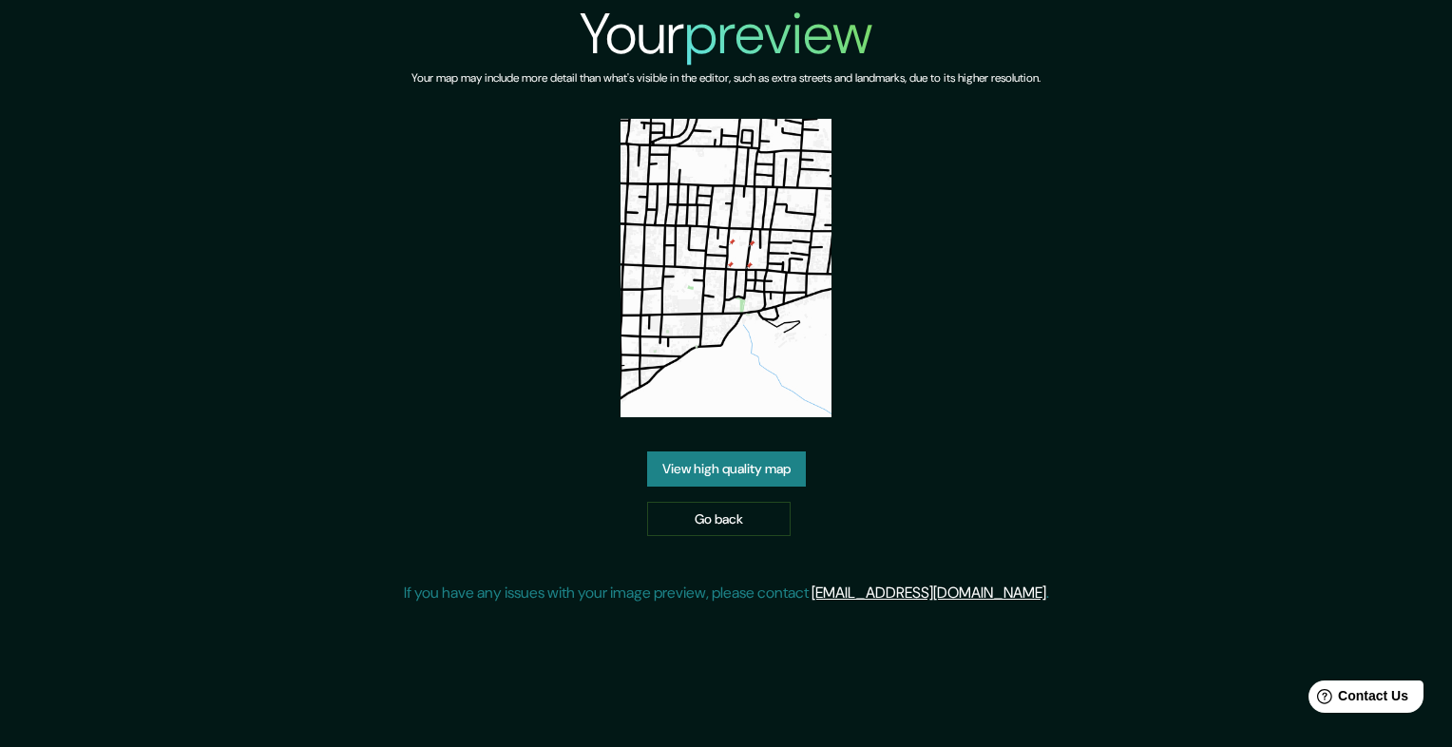
click at [775, 472] on link "View high quality map" at bounding box center [726, 468] width 159 height 35
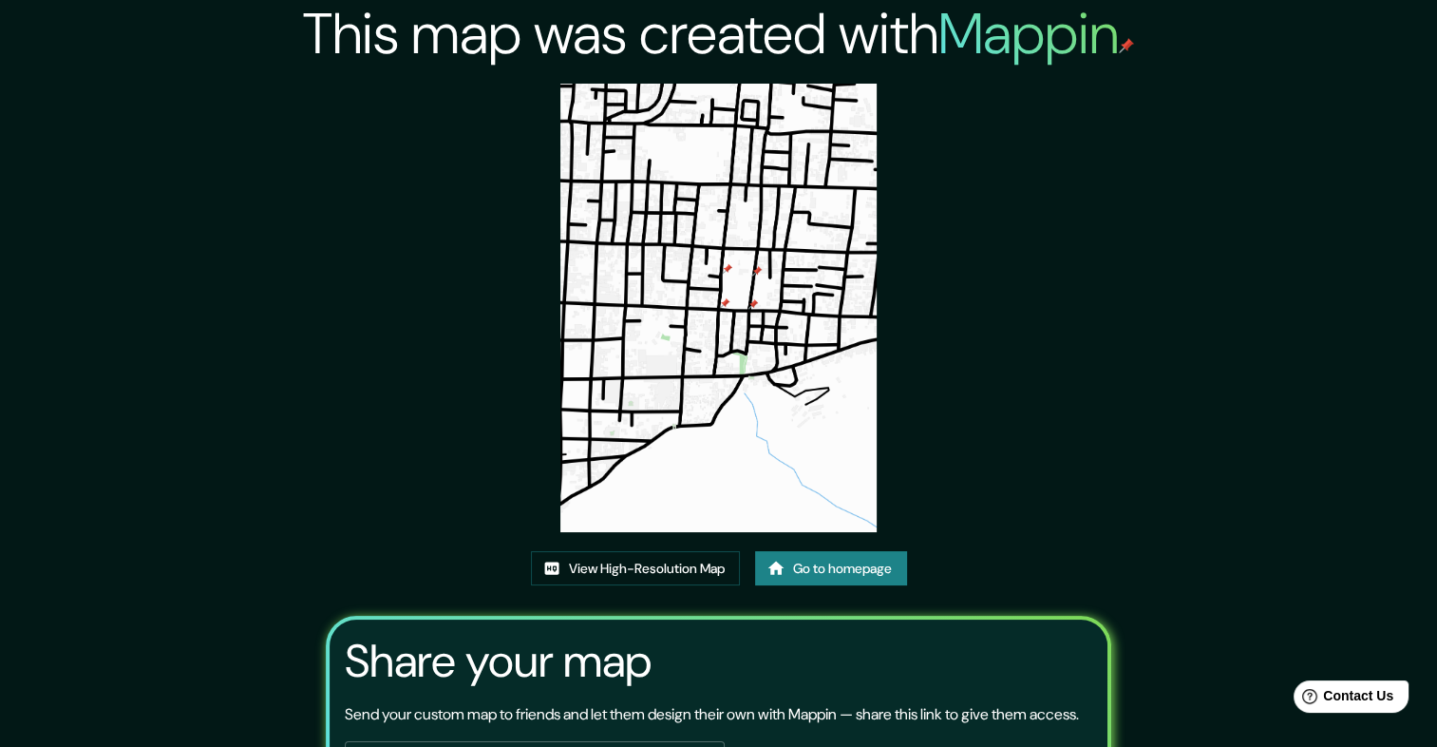
click at [825, 574] on link "Go to homepage" at bounding box center [831, 568] width 152 height 35
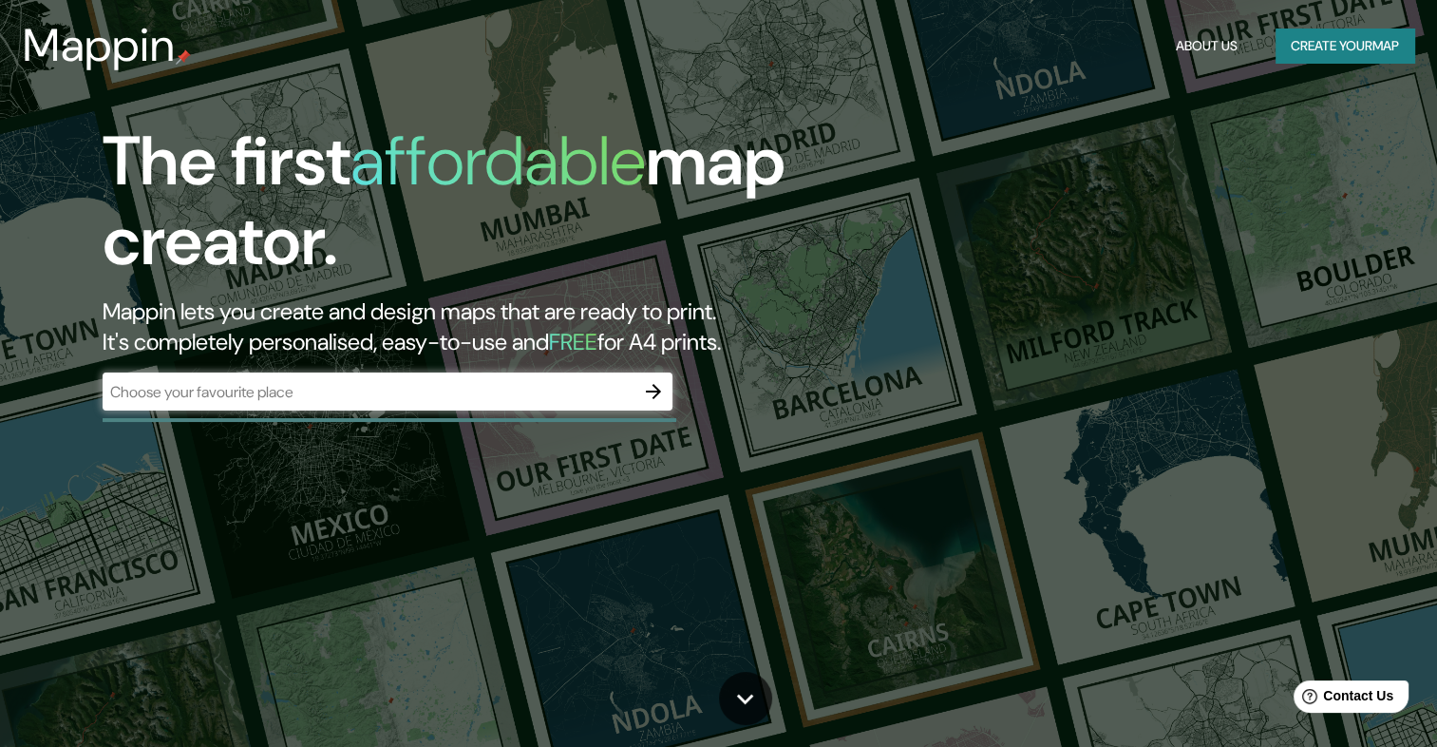
click at [274, 376] on div "​" at bounding box center [388, 391] width 570 height 38
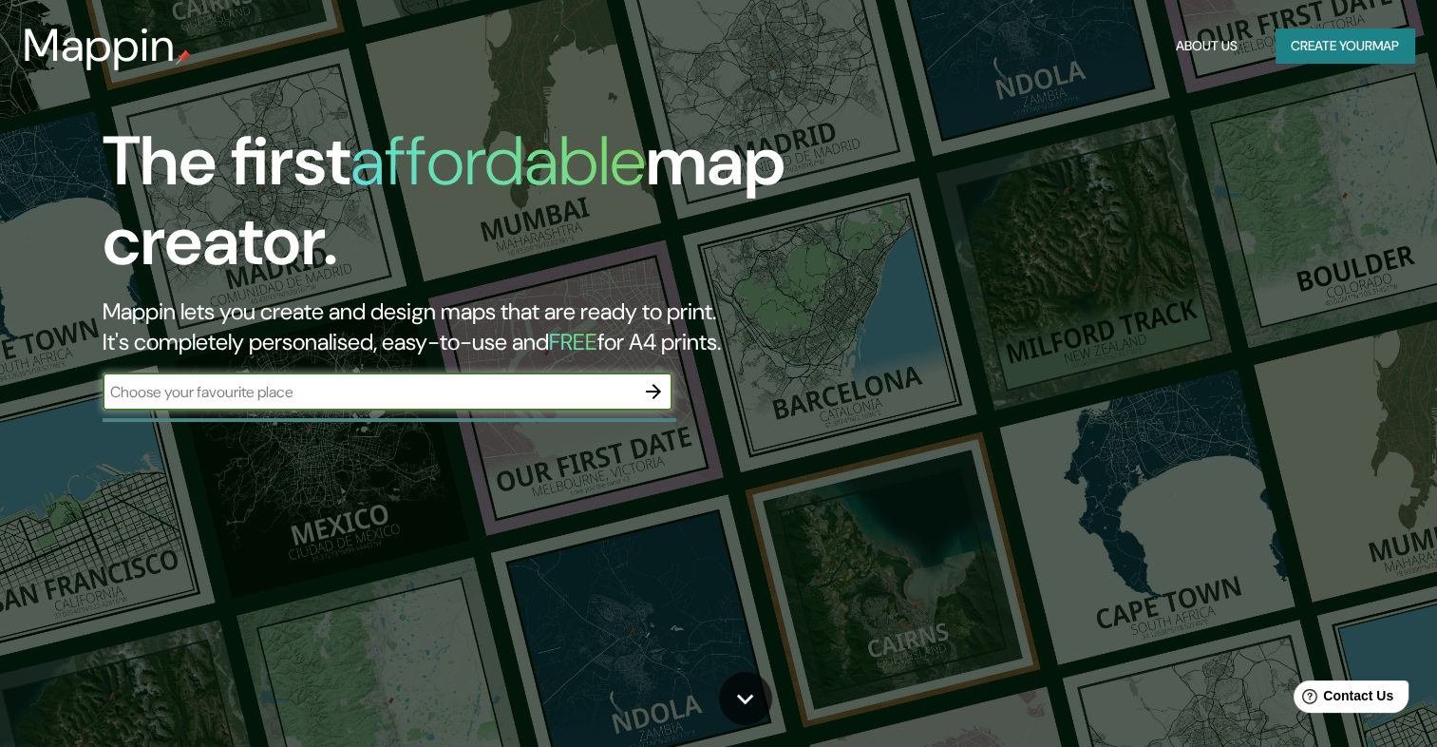
click at [652, 393] on icon "button" at bounding box center [653, 391] width 23 height 23
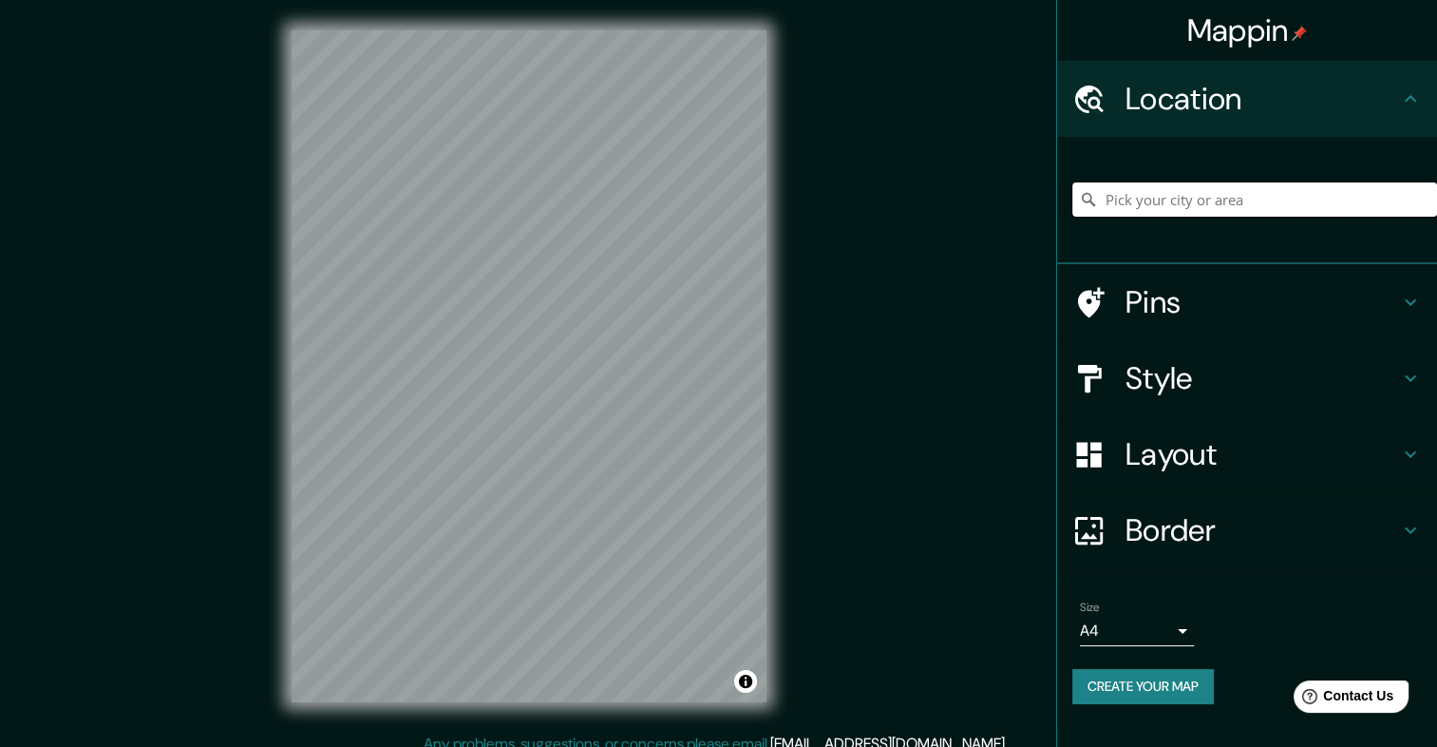
click at [1192, 189] on input "Pick your city or area" at bounding box center [1255, 199] width 365 height 34
click at [1162, 206] on input "Pick your city or area" at bounding box center [1255, 199] width 365 height 34
click at [1091, 199] on icon at bounding box center [1088, 199] width 13 height 13
click at [1148, 197] on input "Pick your city or area" at bounding box center [1255, 199] width 365 height 34
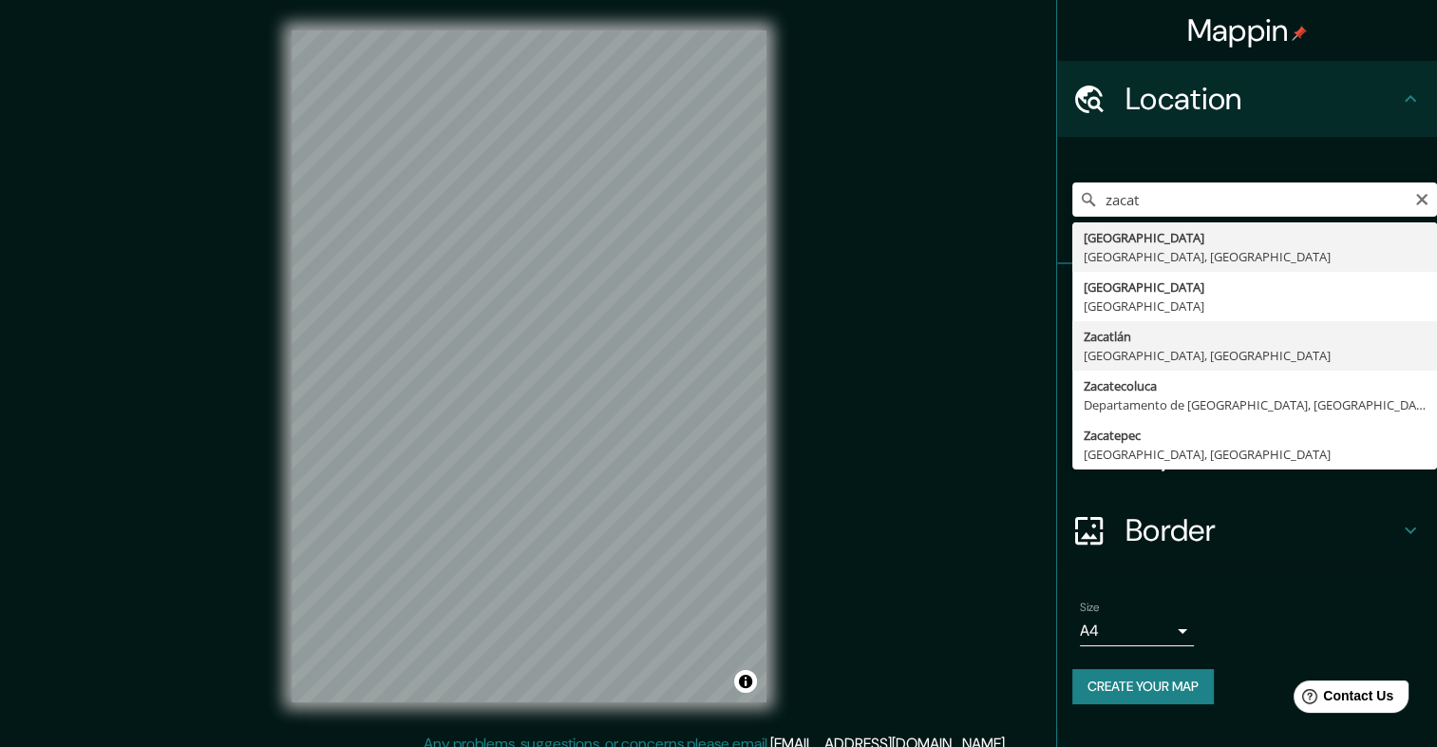
type input "Zacatlán, Puebla, México"
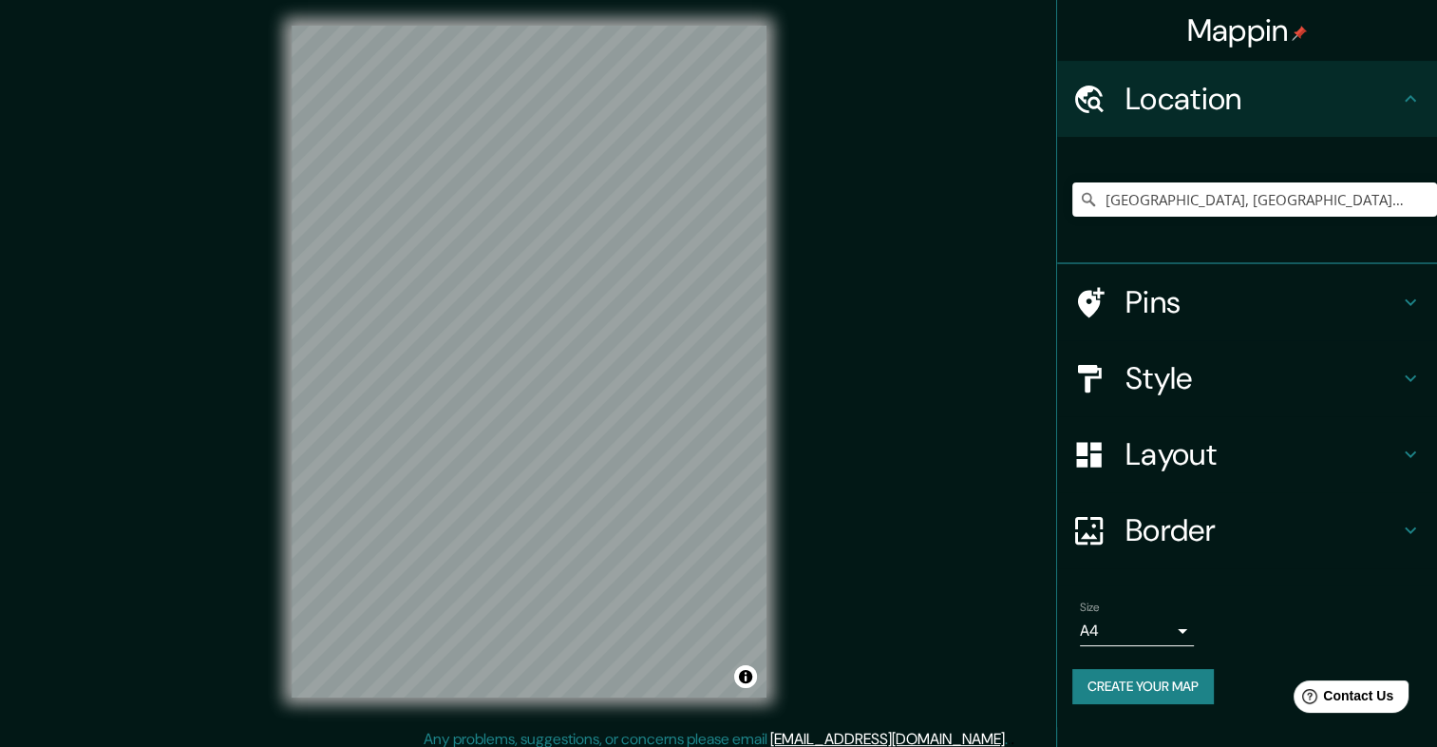
scroll to position [16, 0]
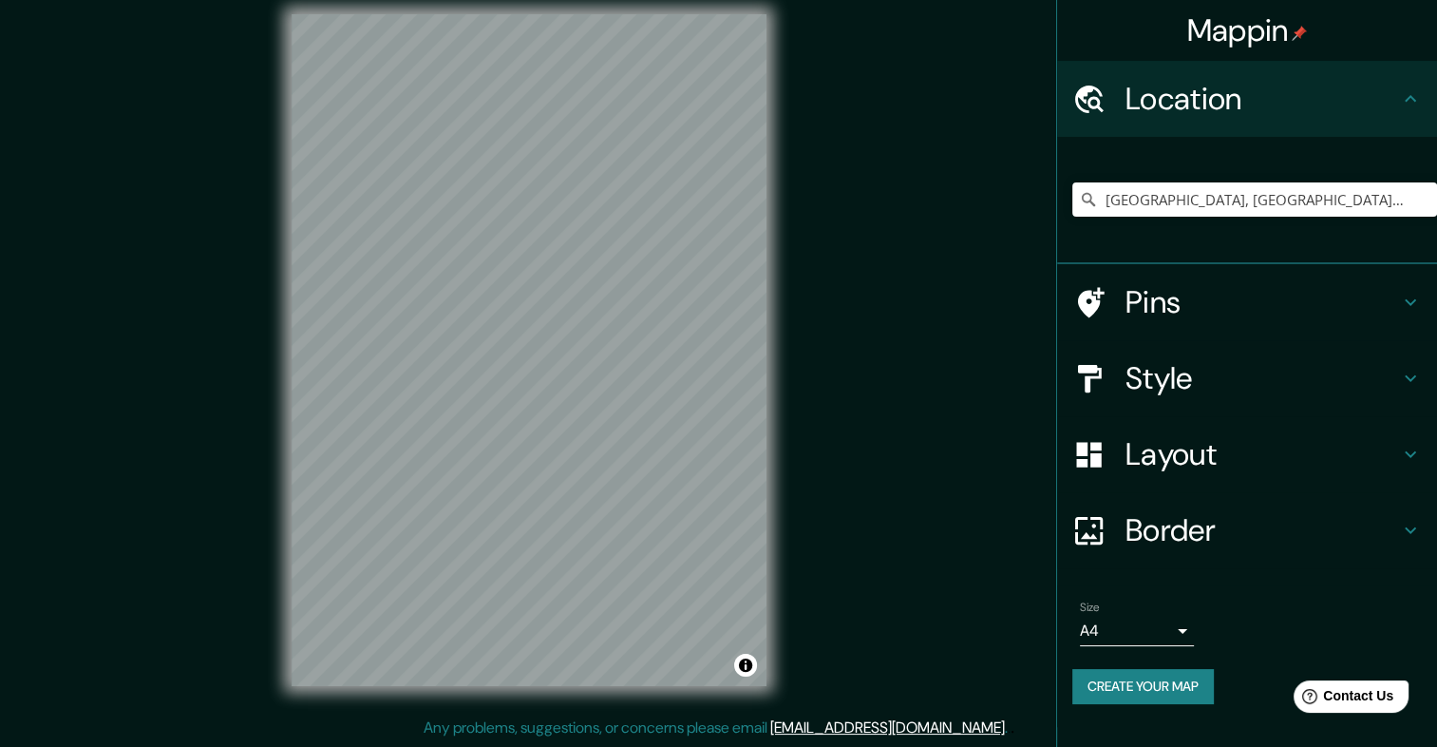
click at [1169, 443] on h4 "Layout" at bounding box center [1263, 454] width 274 height 38
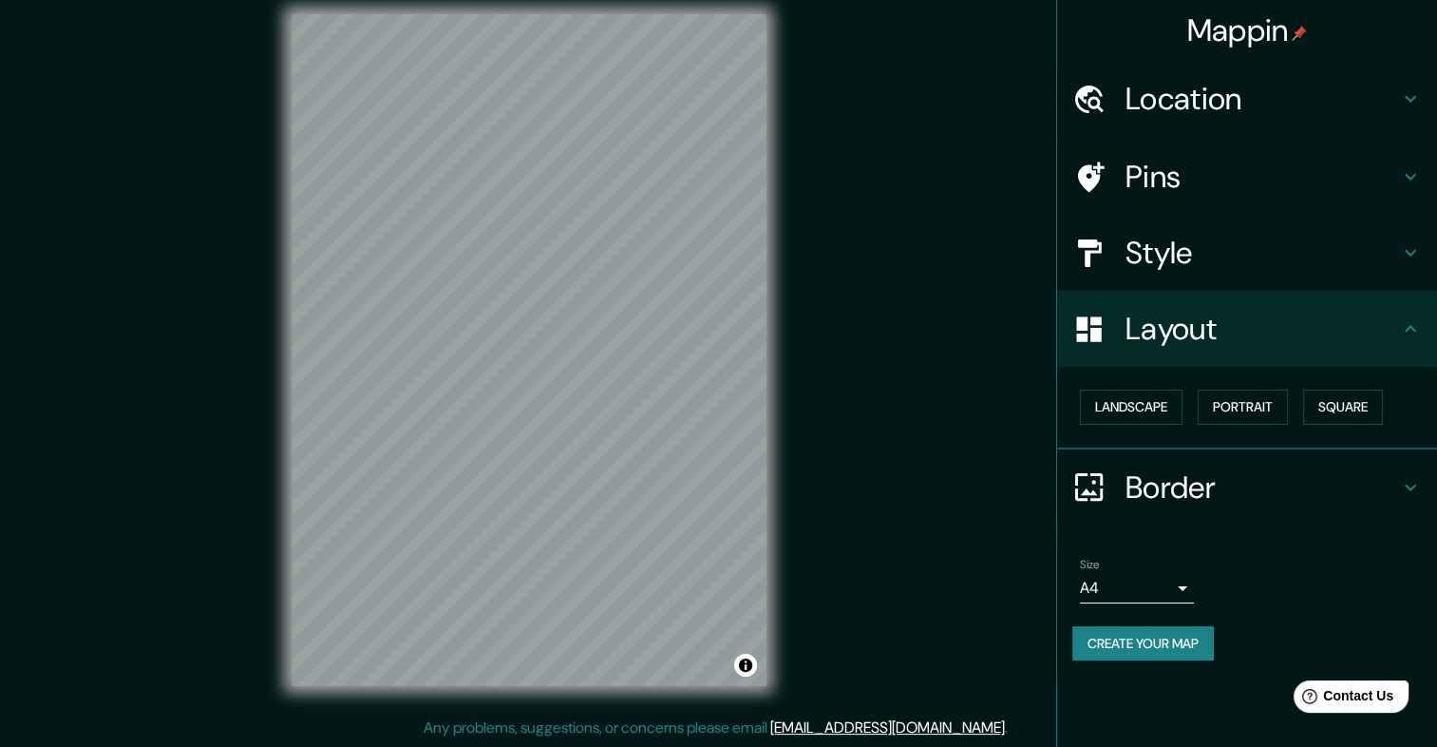
click at [1168, 256] on h4 "Style" at bounding box center [1263, 253] width 274 height 38
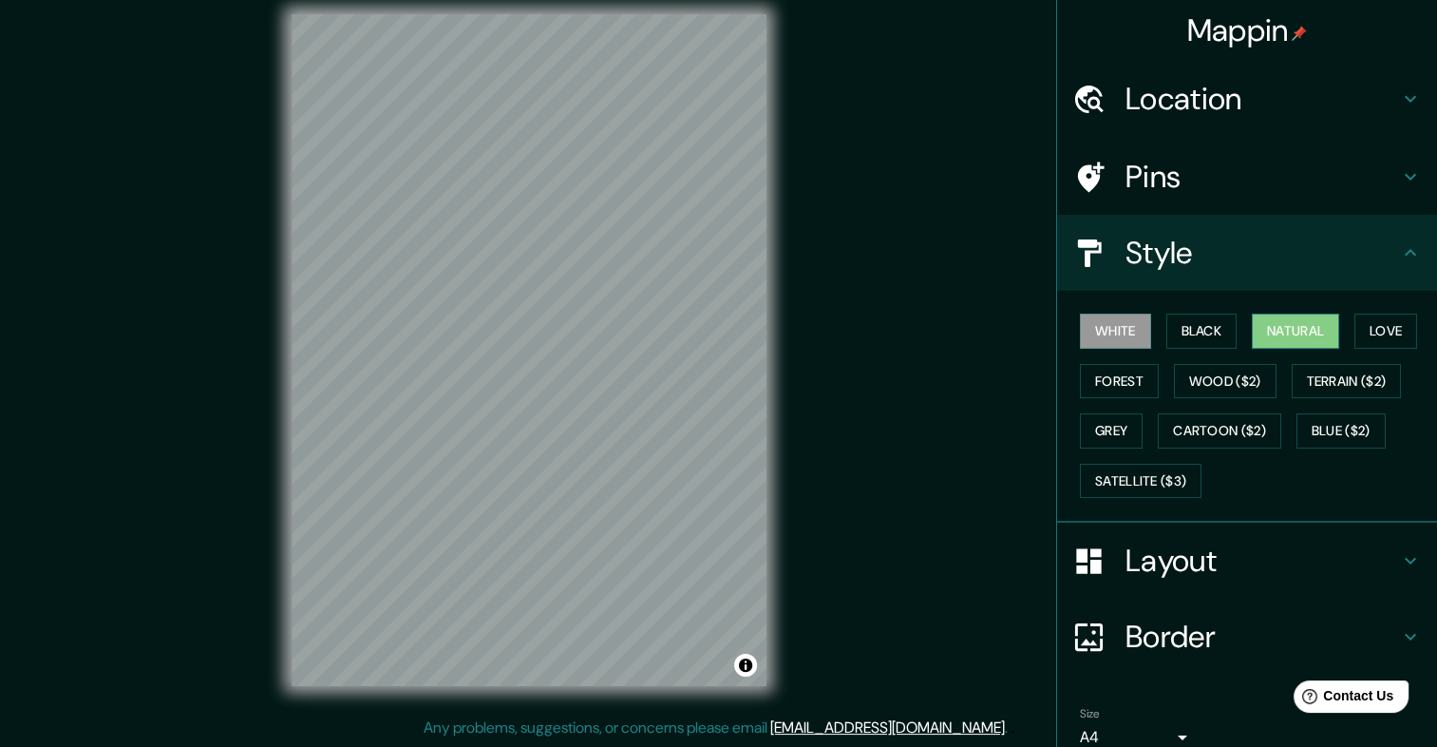
click at [1316, 329] on button "Natural" at bounding box center [1295, 330] width 87 height 35
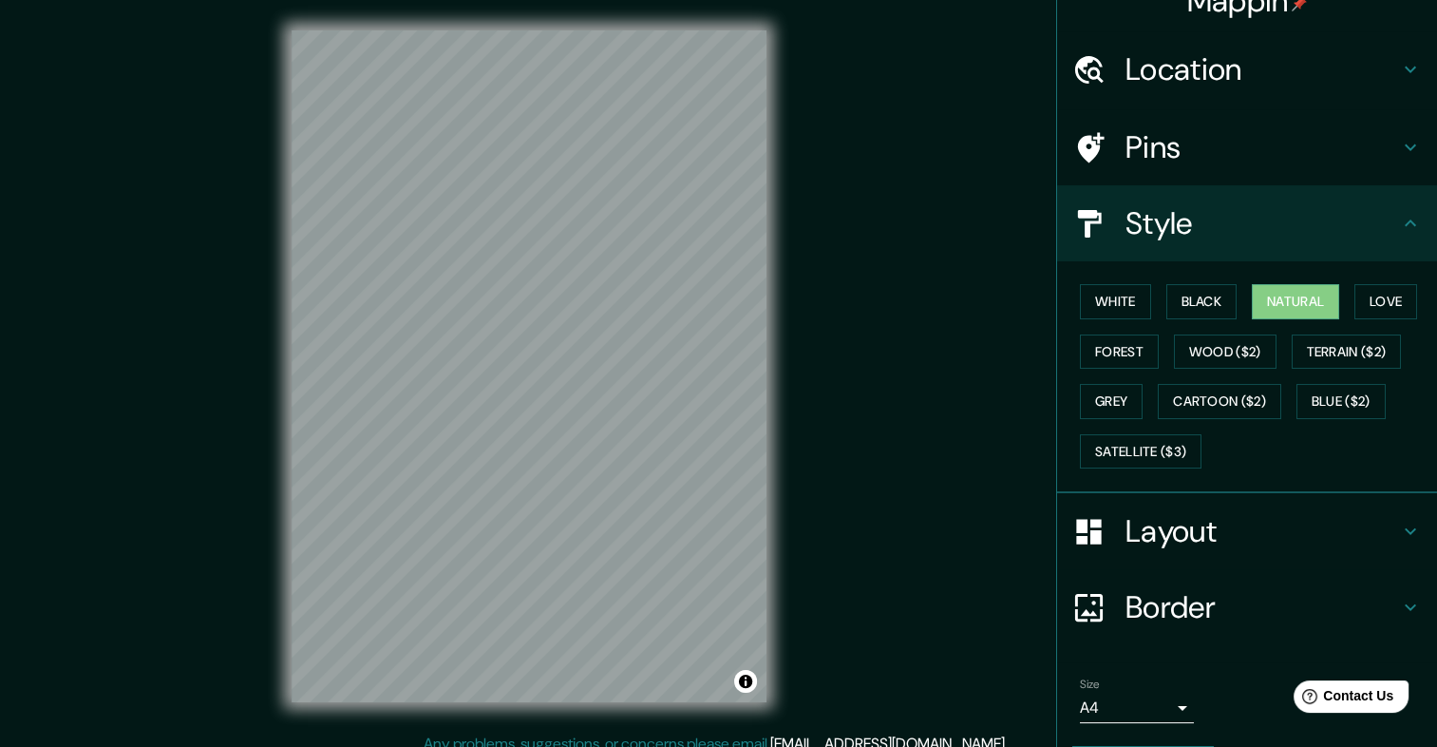
scroll to position [0, 0]
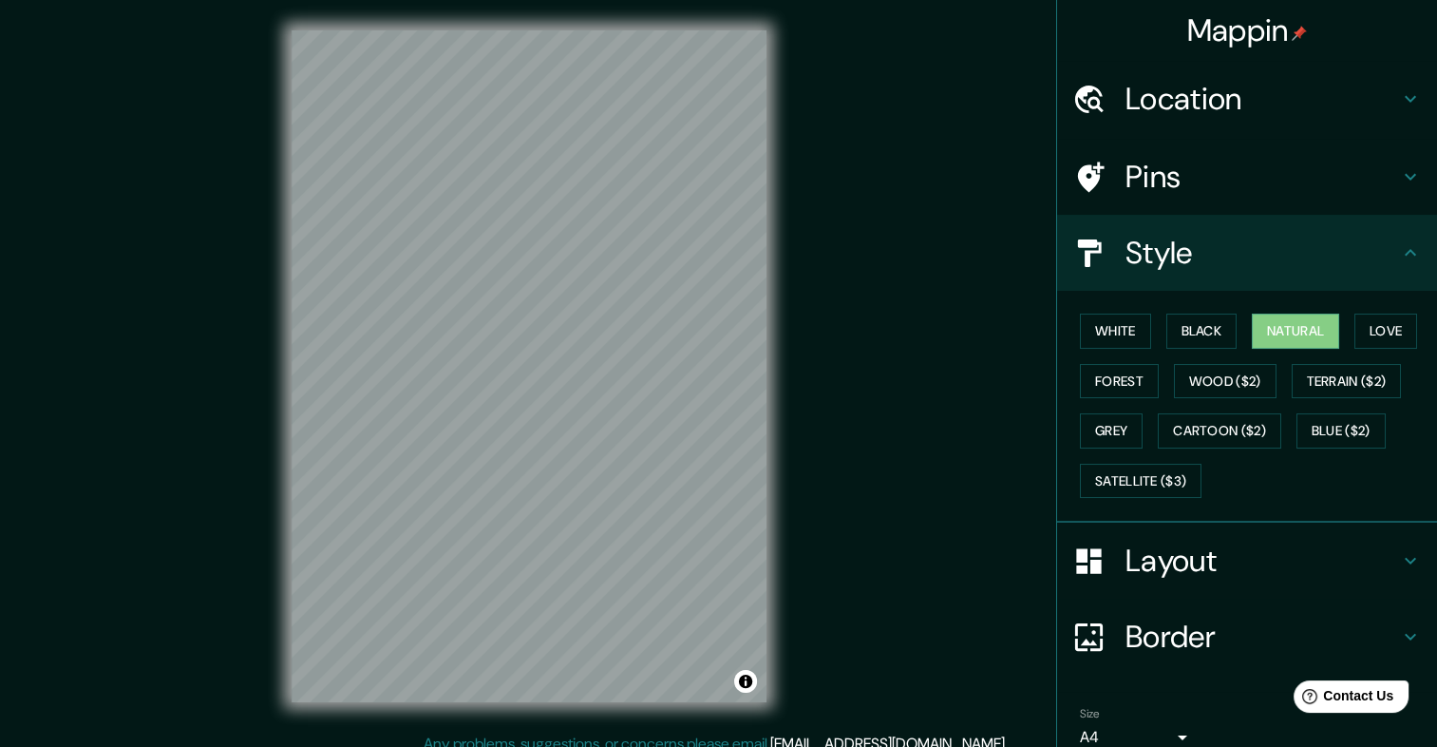
click at [1131, 165] on h4 "Pins" at bounding box center [1263, 177] width 274 height 38
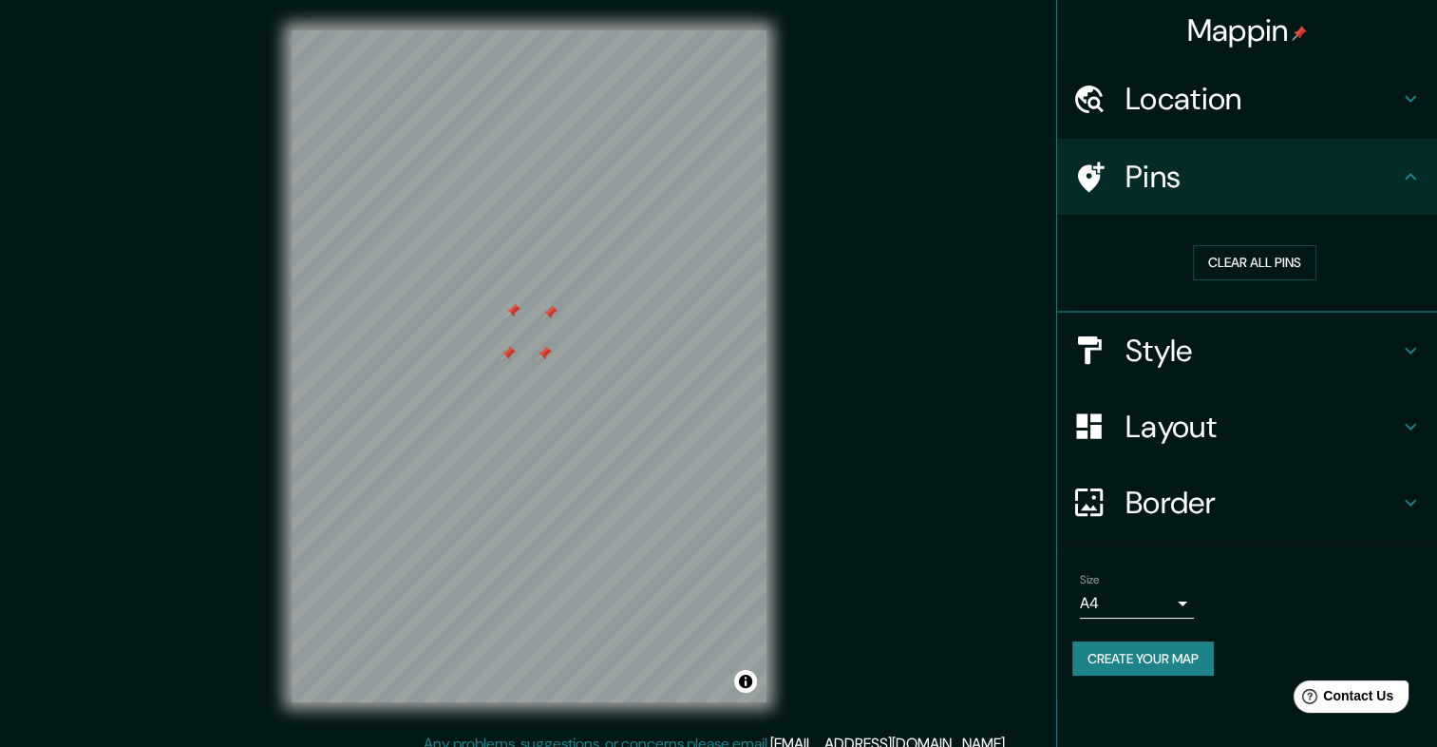
click at [1172, 351] on h4 "Style" at bounding box center [1263, 351] width 274 height 38
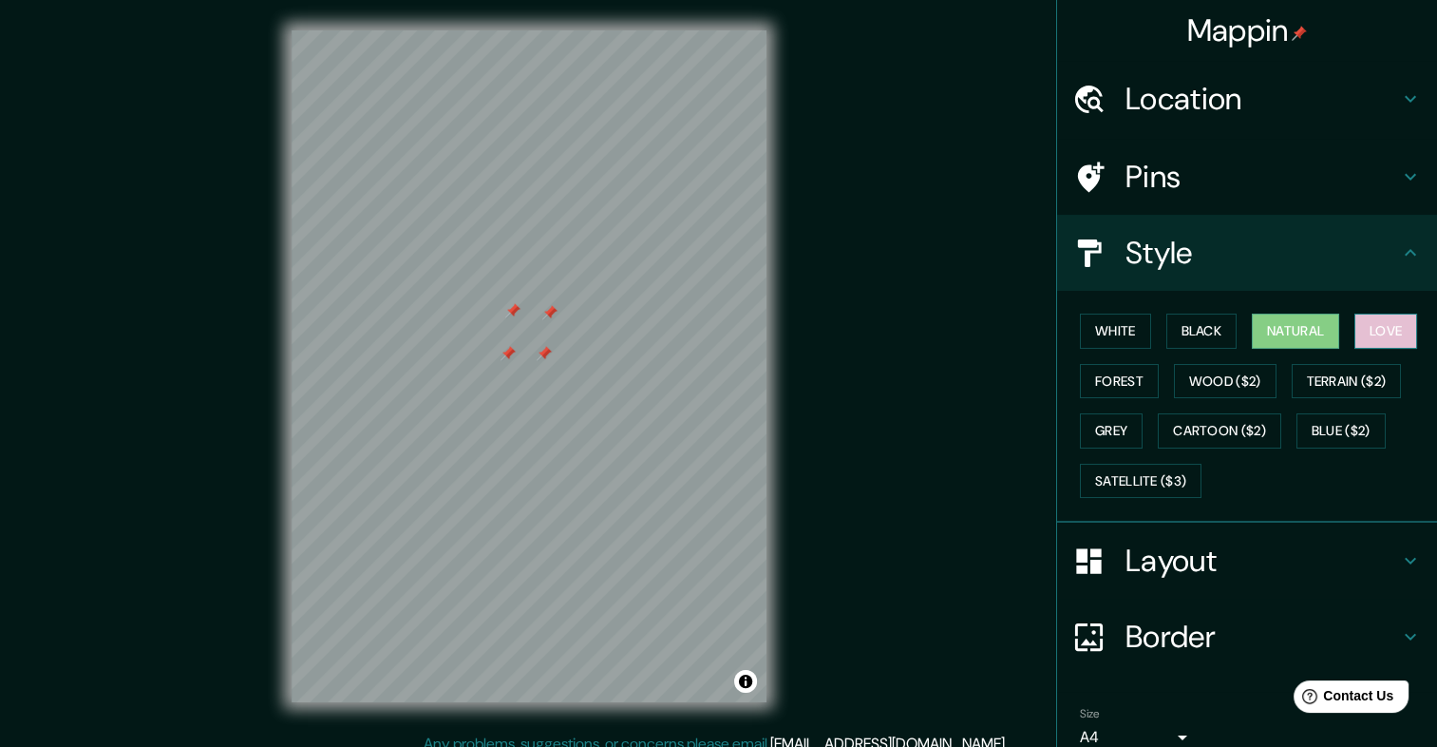
click at [1362, 324] on button "Love" at bounding box center [1386, 330] width 63 height 35
click at [1096, 377] on button "Forest" at bounding box center [1119, 381] width 79 height 35
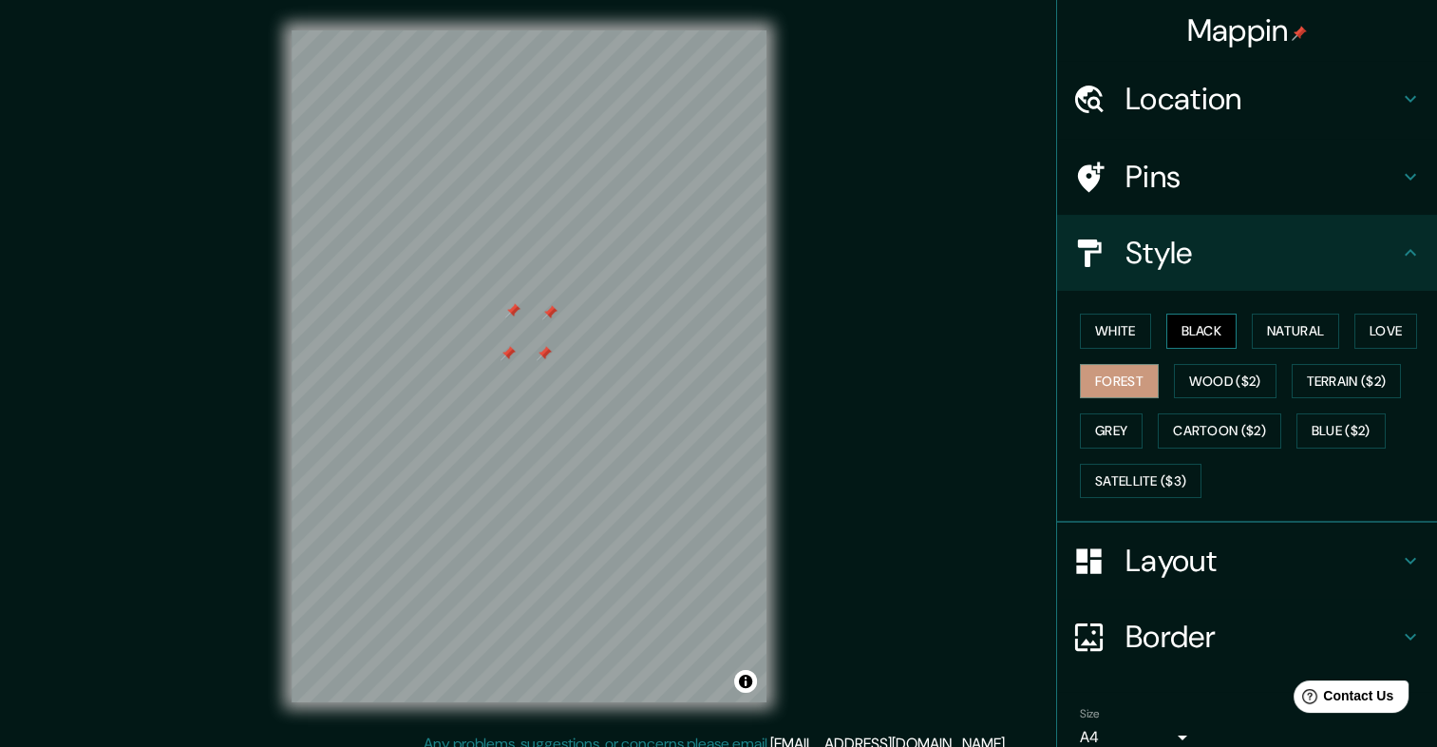
click at [1181, 329] on button "Black" at bounding box center [1202, 330] width 71 height 35
click at [1094, 424] on button "Grey" at bounding box center [1111, 430] width 63 height 35
click at [1195, 327] on button "Black" at bounding box center [1202, 330] width 71 height 35
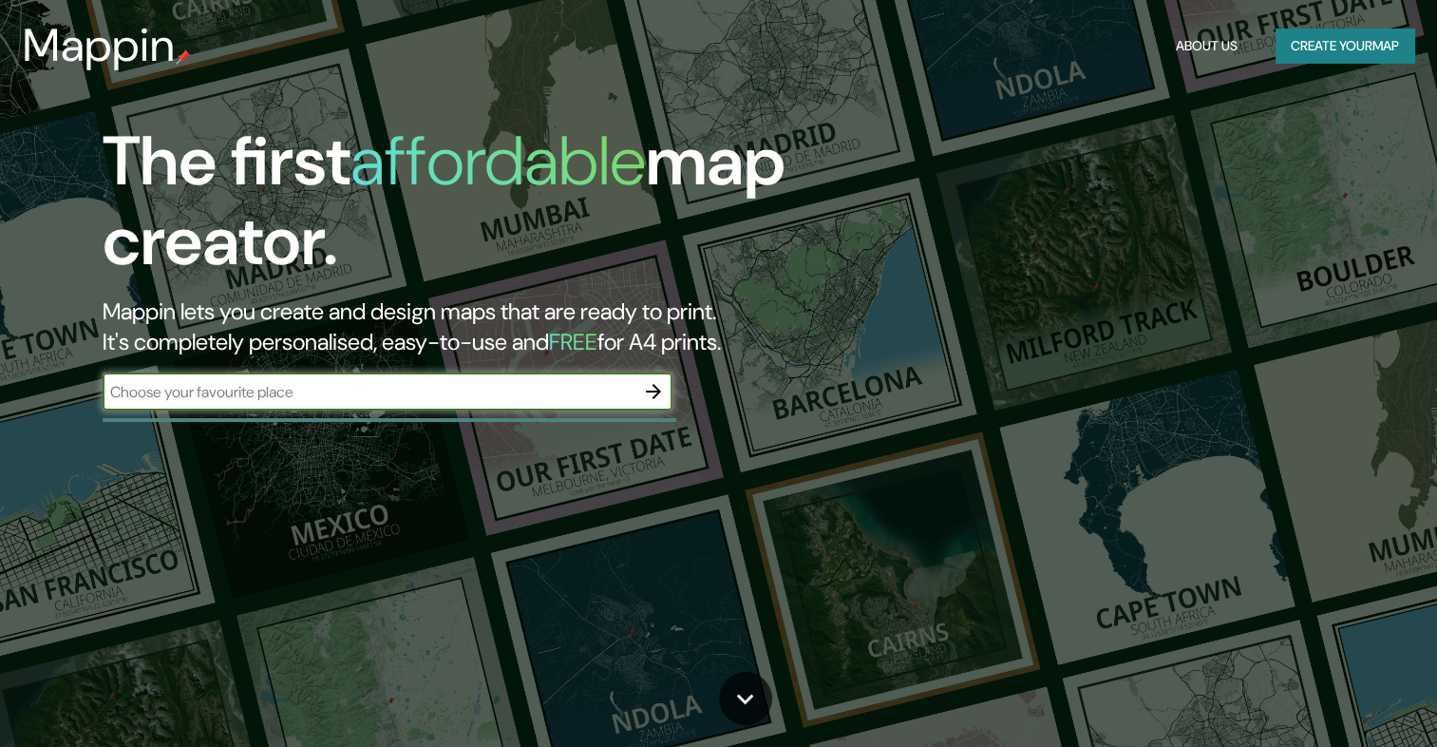
click at [659, 393] on icon "button" at bounding box center [653, 391] width 23 height 23
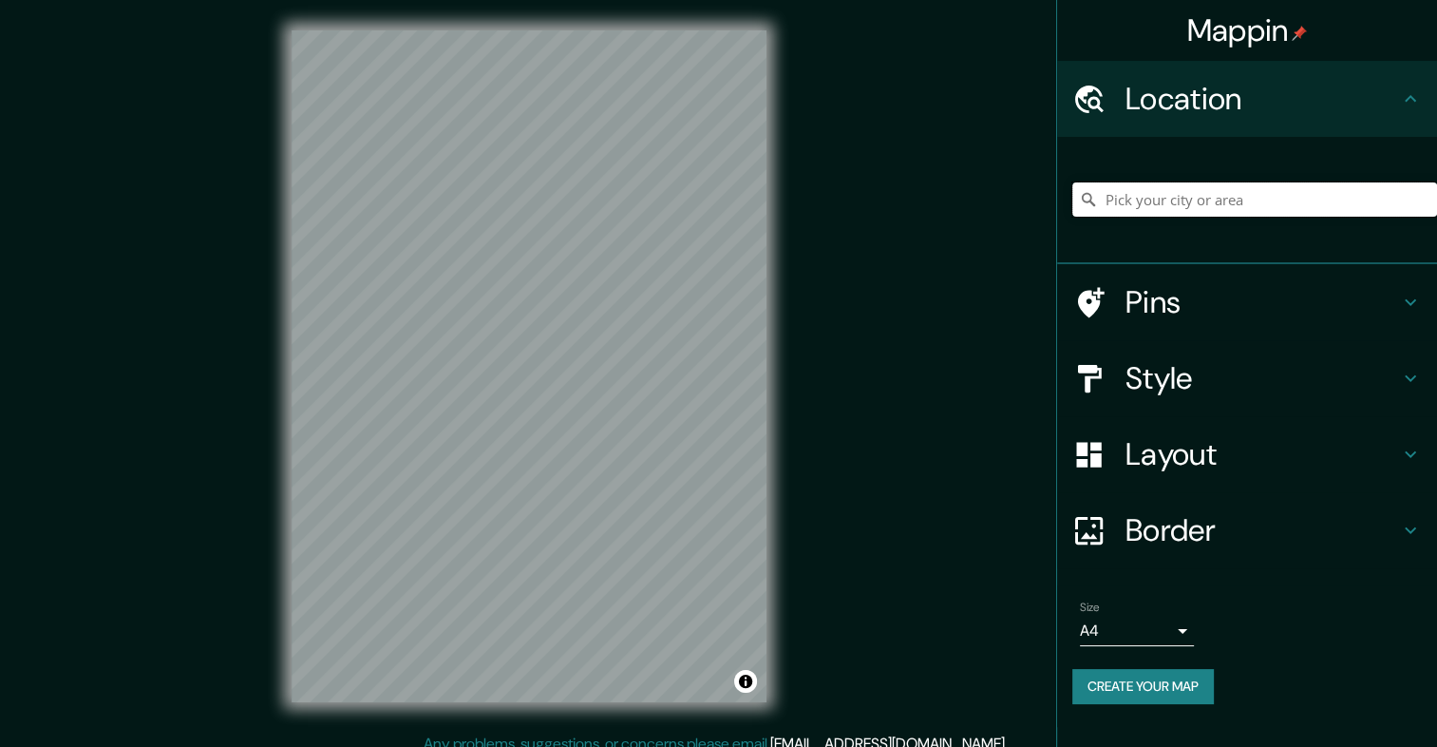
click at [1173, 191] on input "Pick your city or area" at bounding box center [1255, 199] width 365 height 34
click at [1125, 199] on input "Pick your city or area" at bounding box center [1255, 199] width 365 height 34
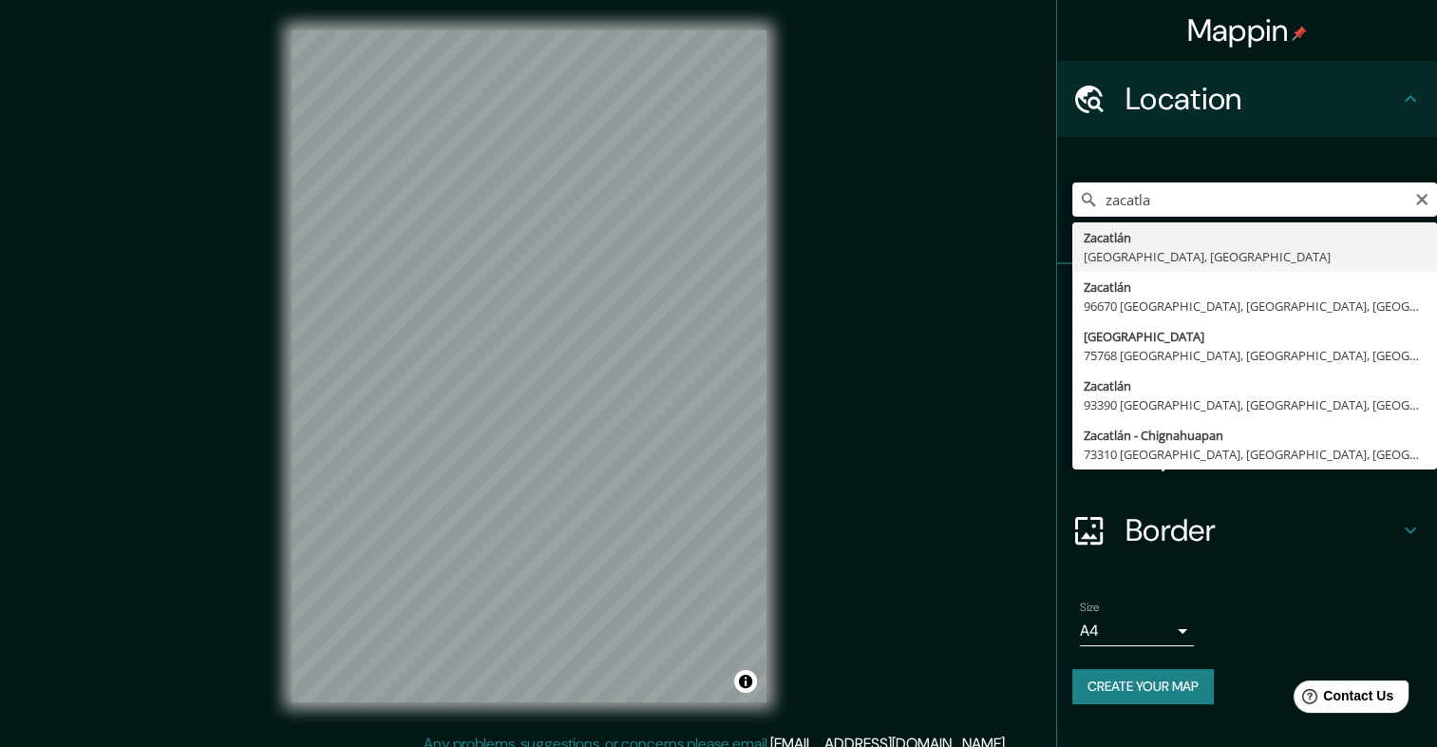
type input "[GEOGRAPHIC_DATA], [GEOGRAPHIC_DATA], [GEOGRAPHIC_DATA]"
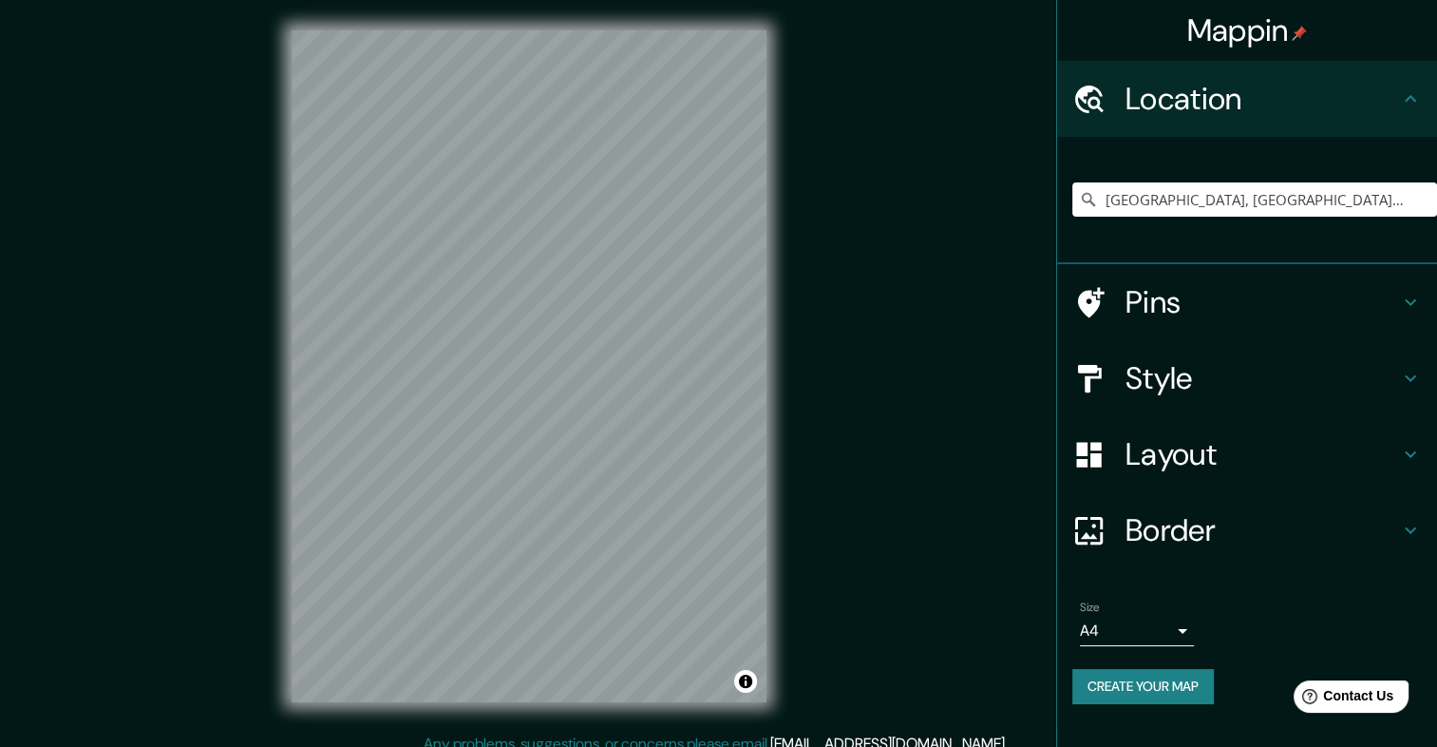
click at [1410, 373] on icon at bounding box center [1410, 378] width 23 height 23
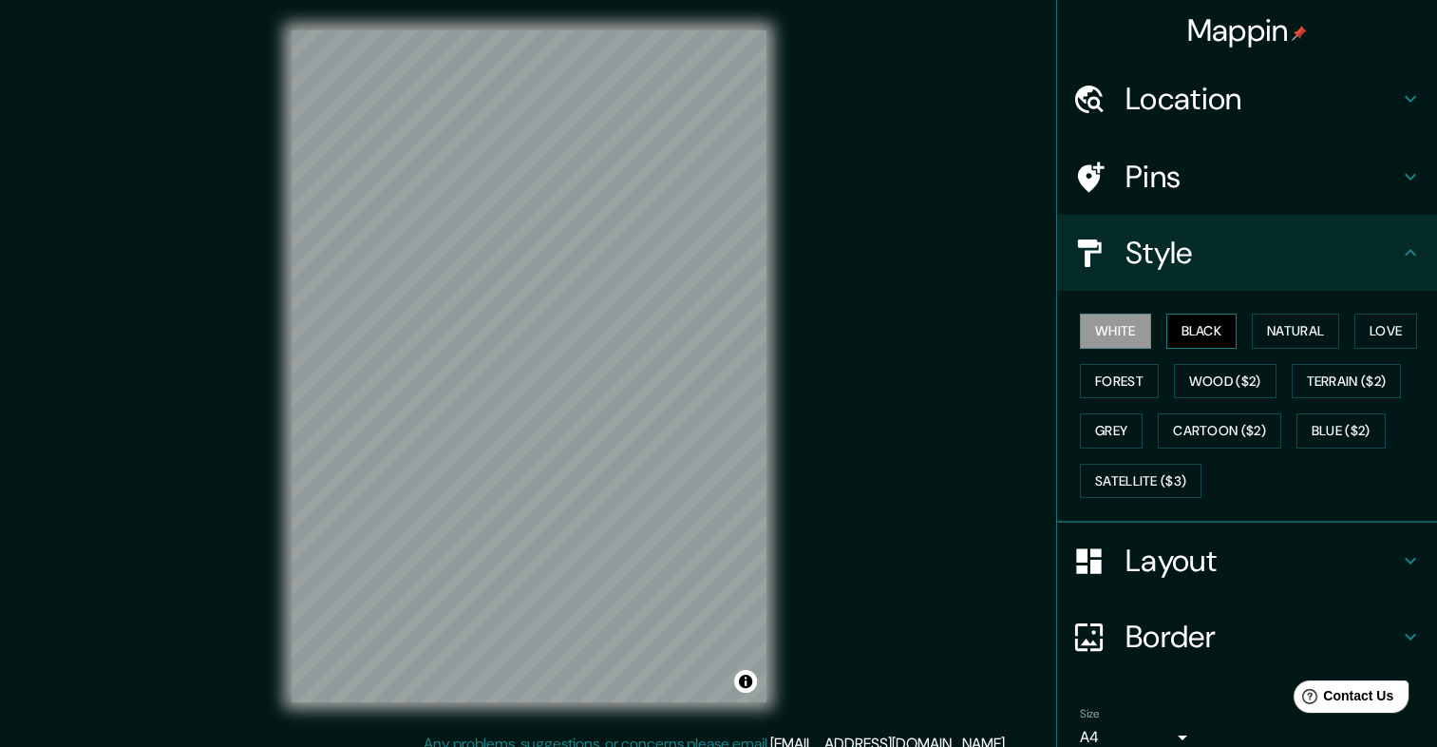
click at [1170, 330] on button "Black" at bounding box center [1202, 330] width 71 height 35
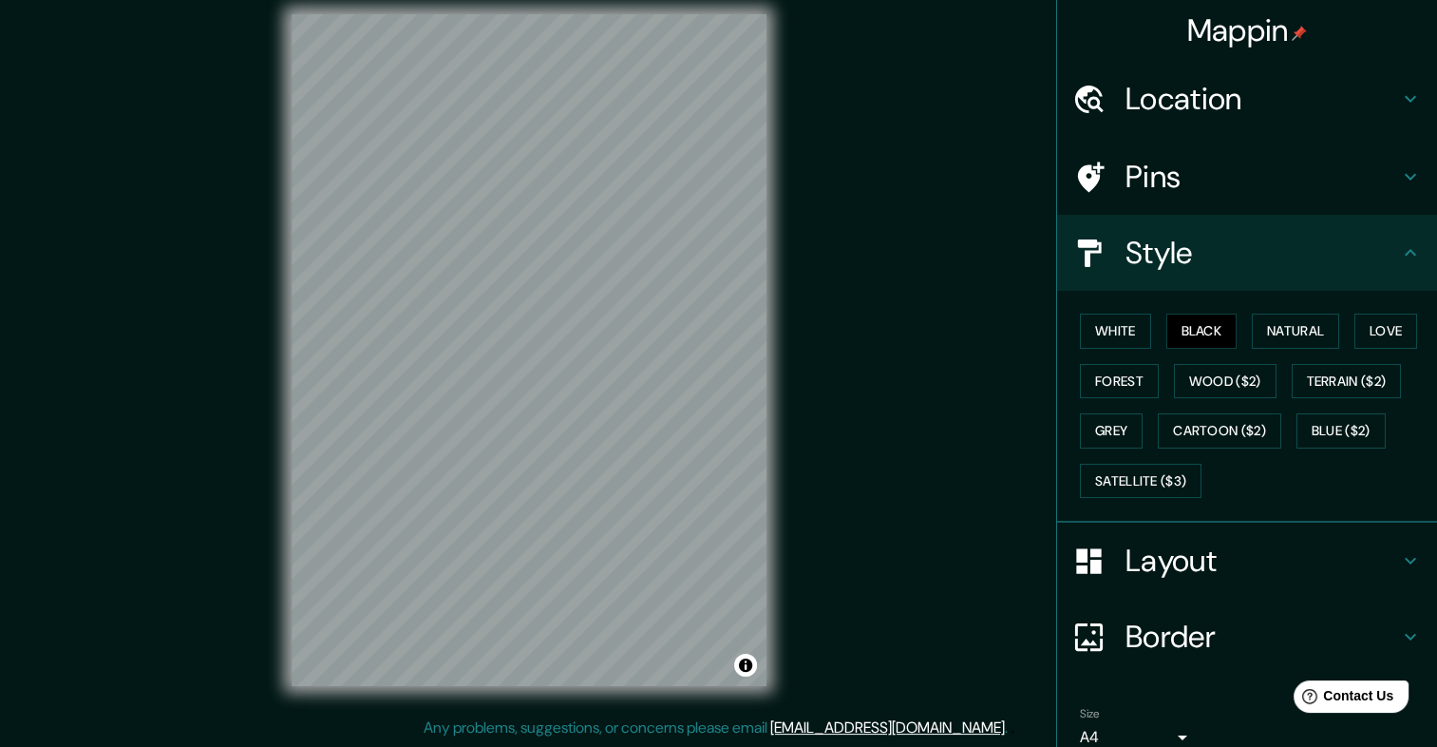
click at [1126, 184] on h4 "Pins" at bounding box center [1263, 177] width 274 height 38
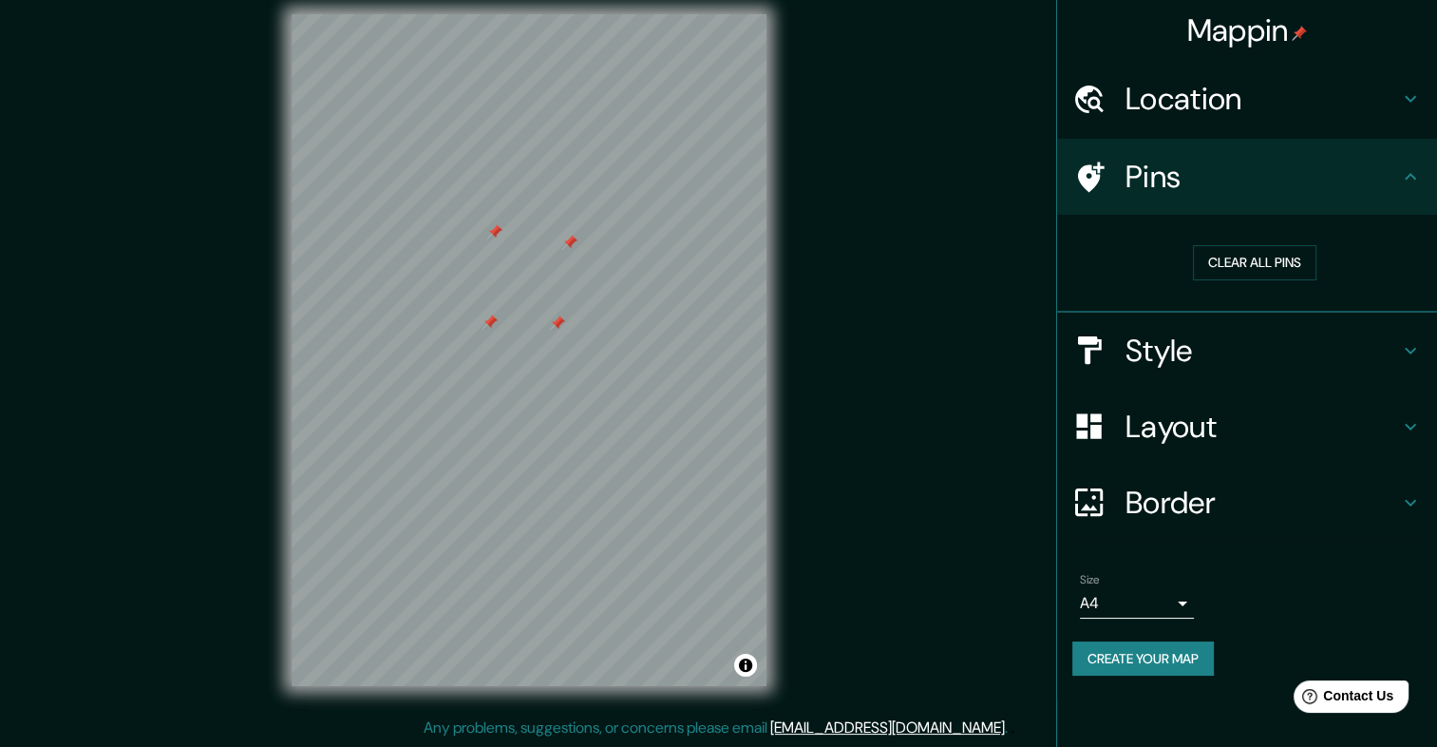
click at [491, 317] on div at bounding box center [490, 321] width 15 height 15
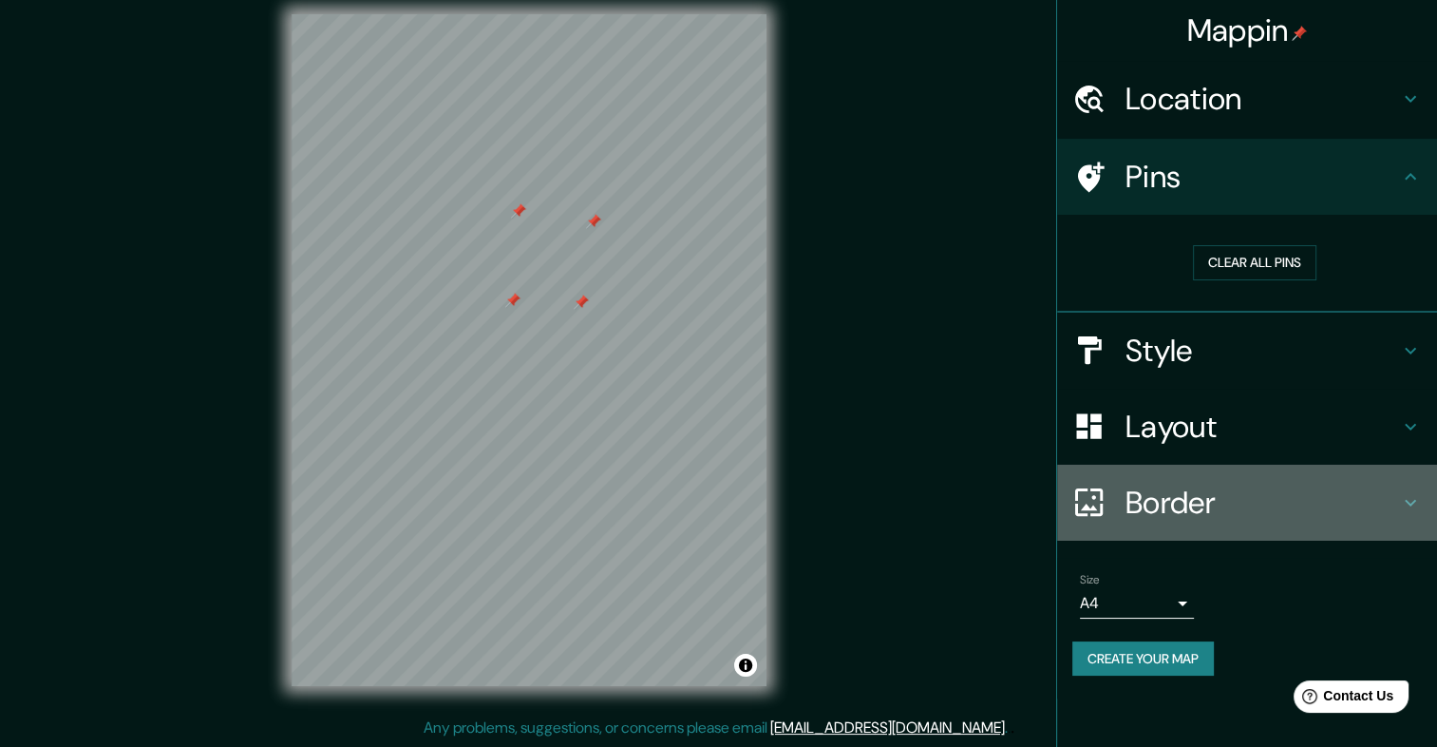
click at [1151, 509] on h4 "Border" at bounding box center [1263, 503] width 274 height 38
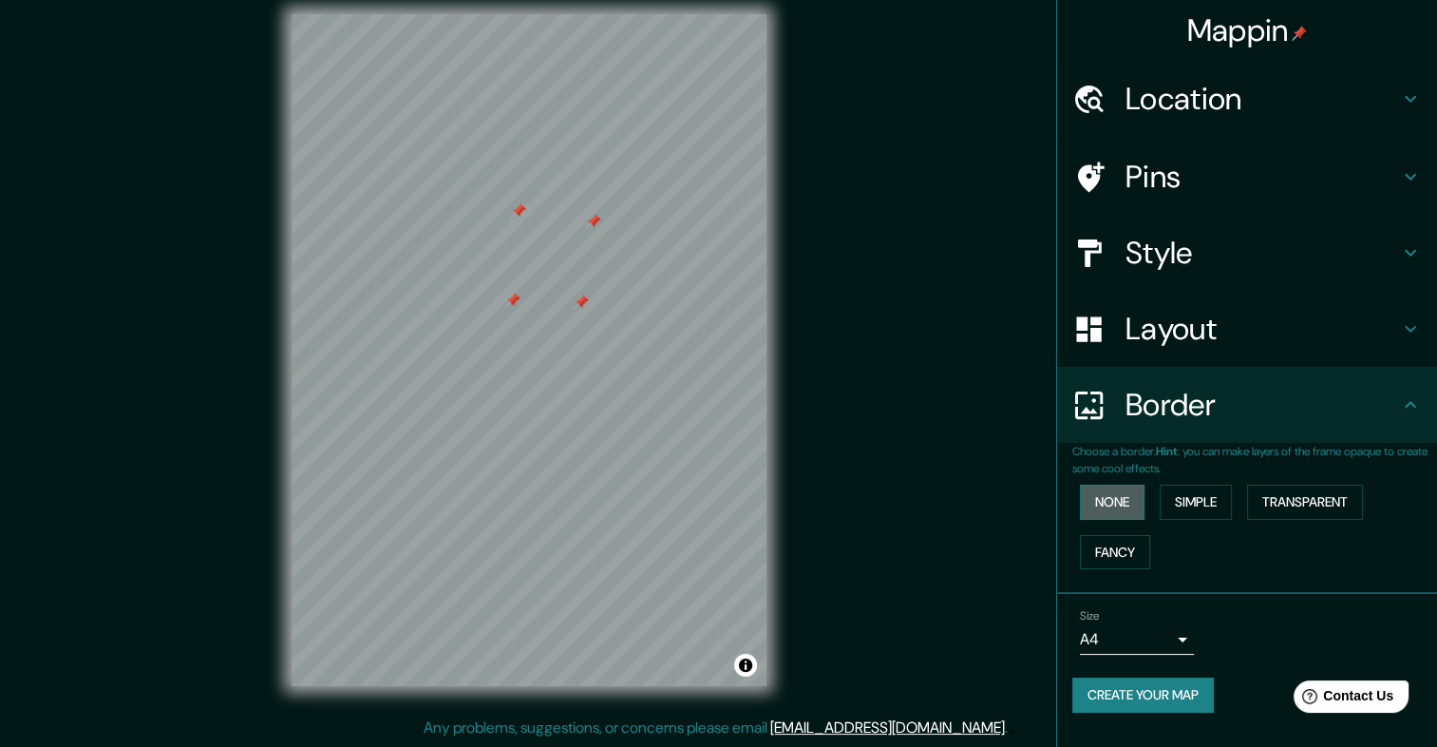
click at [1125, 504] on button "None" at bounding box center [1112, 501] width 65 height 35
click at [1182, 501] on button "Simple" at bounding box center [1196, 501] width 72 height 35
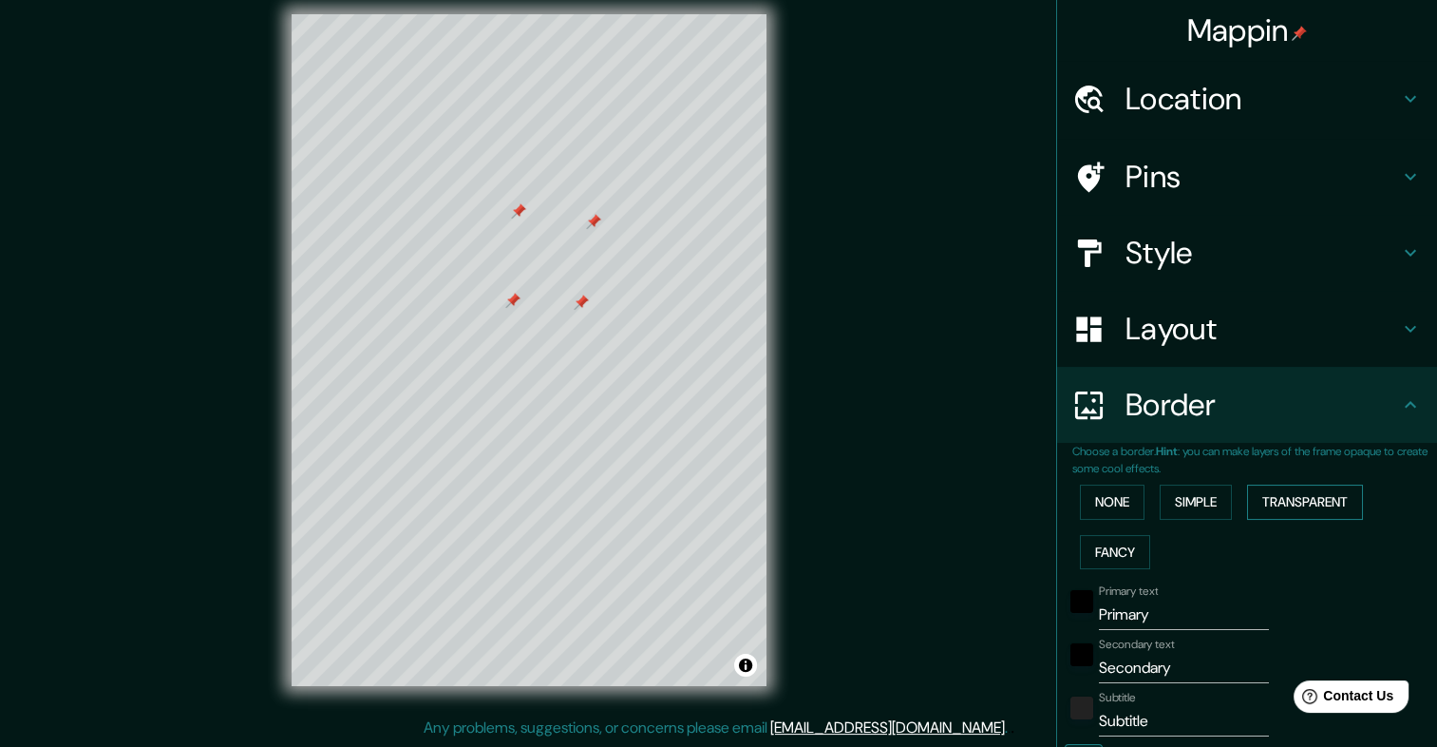
click at [1271, 496] on button "Transparent" at bounding box center [1305, 501] width 116 height 35
click at [1082, 498] on button "None" at bounding box center [1112, 501] width 65 height 35
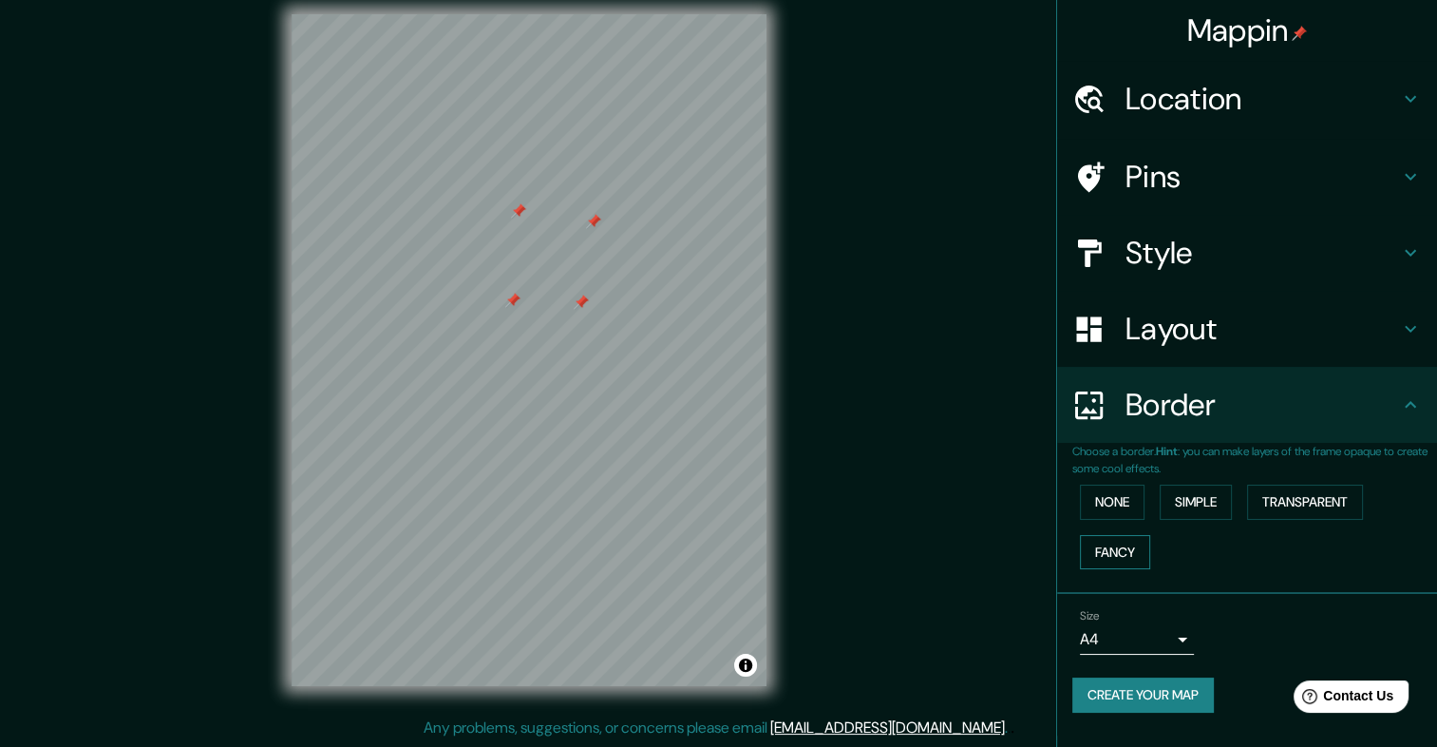
click at [1092, 541] on button "Fancy" at bounding box center [1115, 552] width 70 height 35
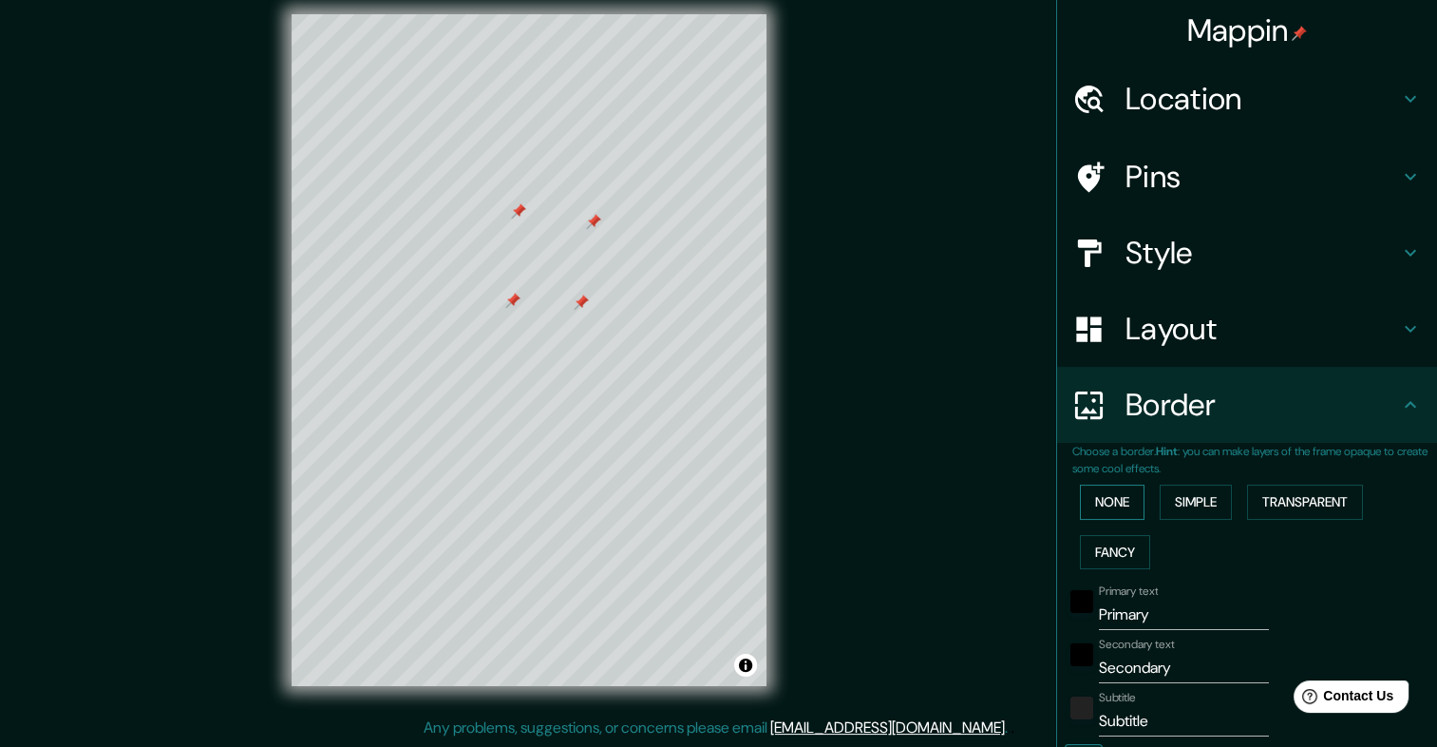
click at [1097, 507] on button "None" at bounding box center [1112, 501] width 65 height 35
